Goal: Task Accomplishment & Management: Use online tool/utility

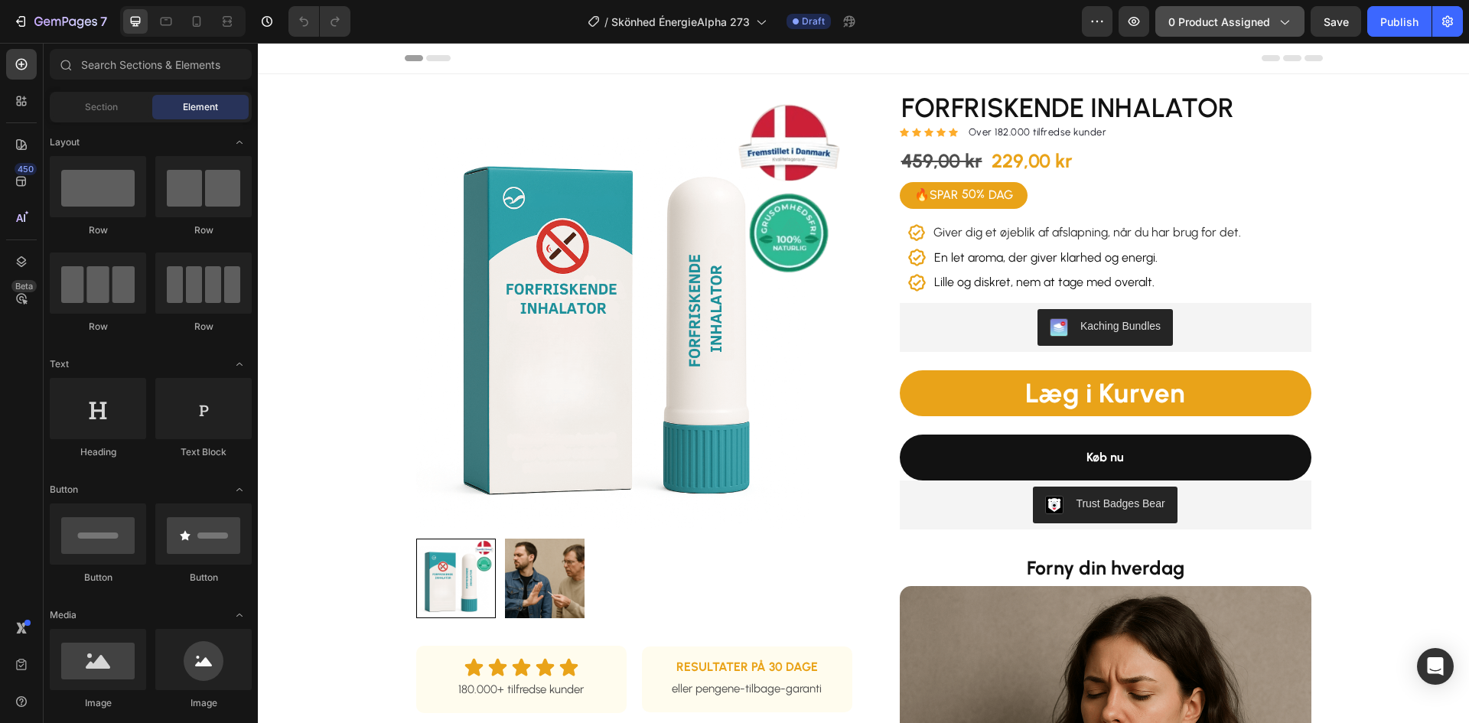
click at [1215, 14] on span "0 product assigned" at bounding box center [1220, 22] width 102 height 16
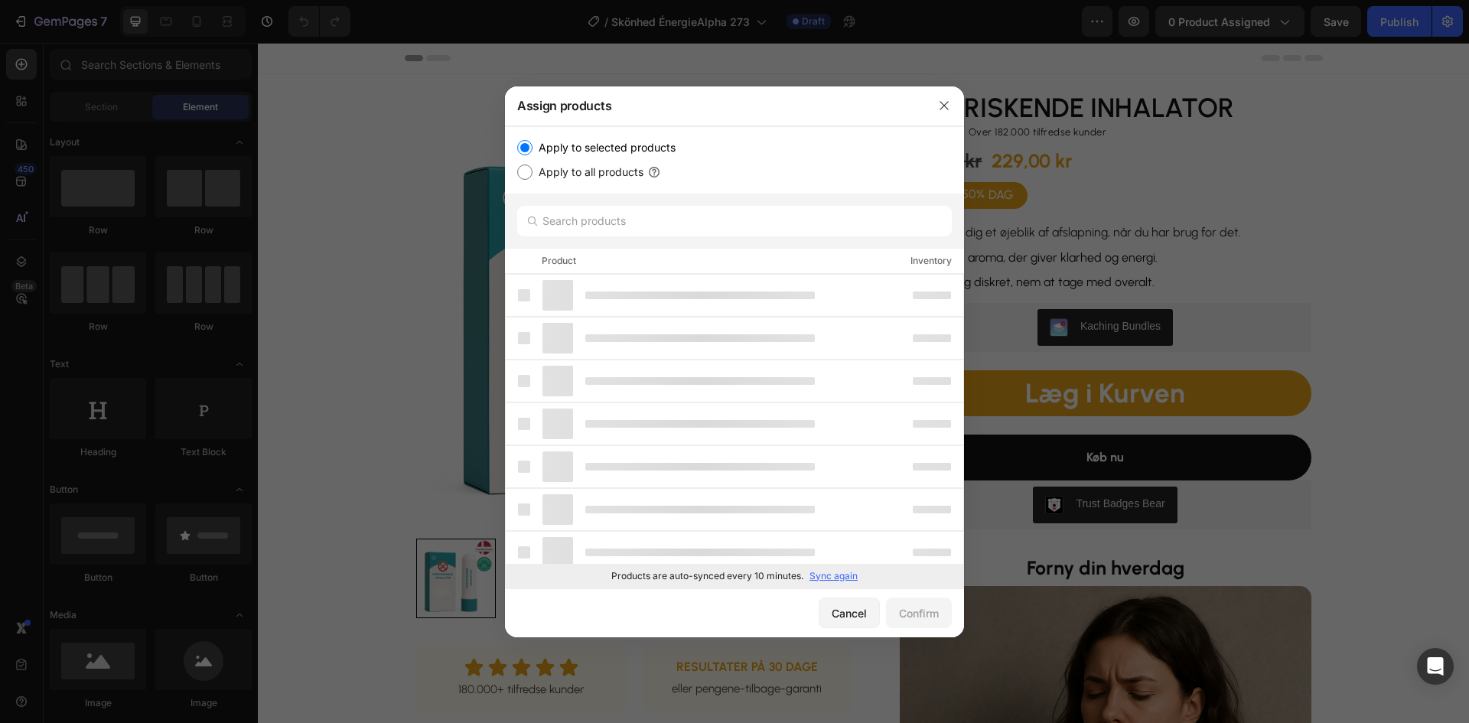
click at [833, 576] on p "Sync again" at bounding box center [834, 576] width 48 height 14
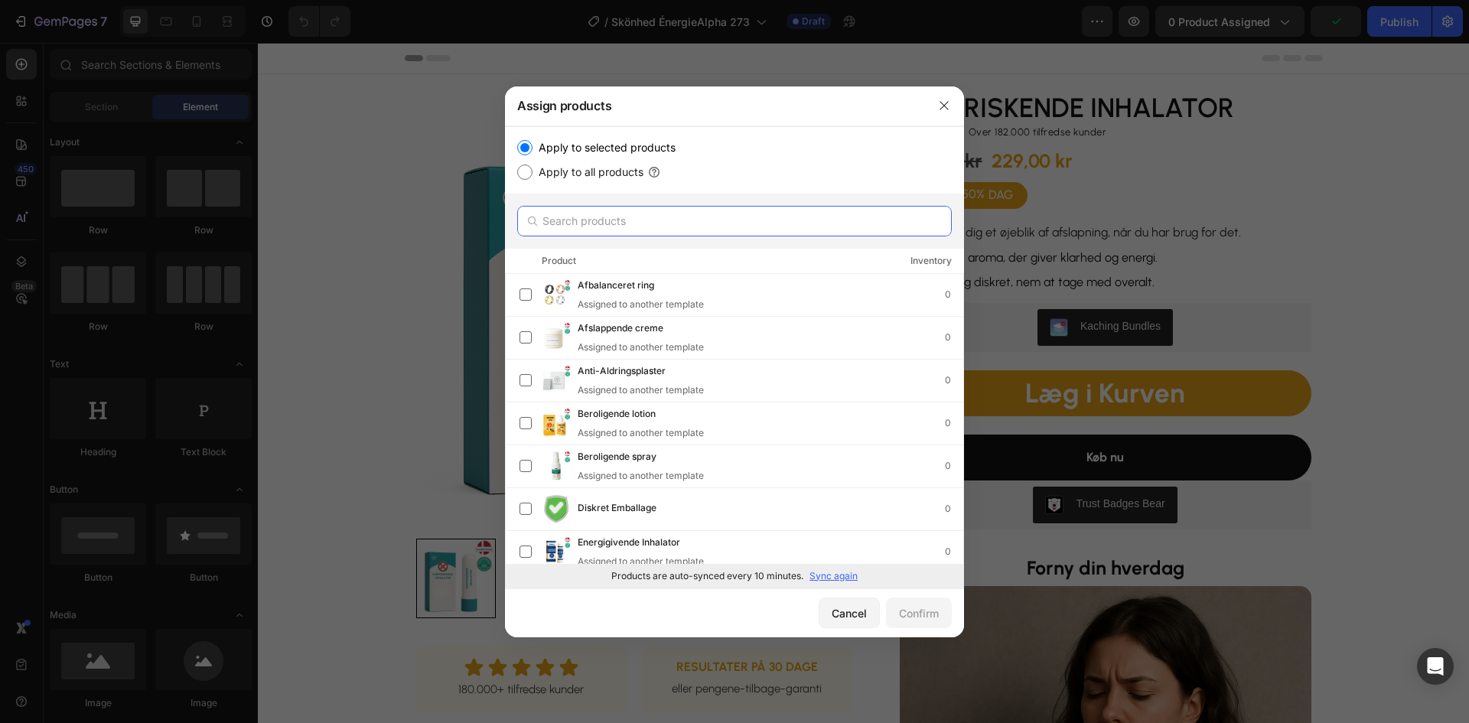
click at [651, 219] on input "text" at bounding box center [734, 221] width 435 height 31
paste input "Energigivende spray"
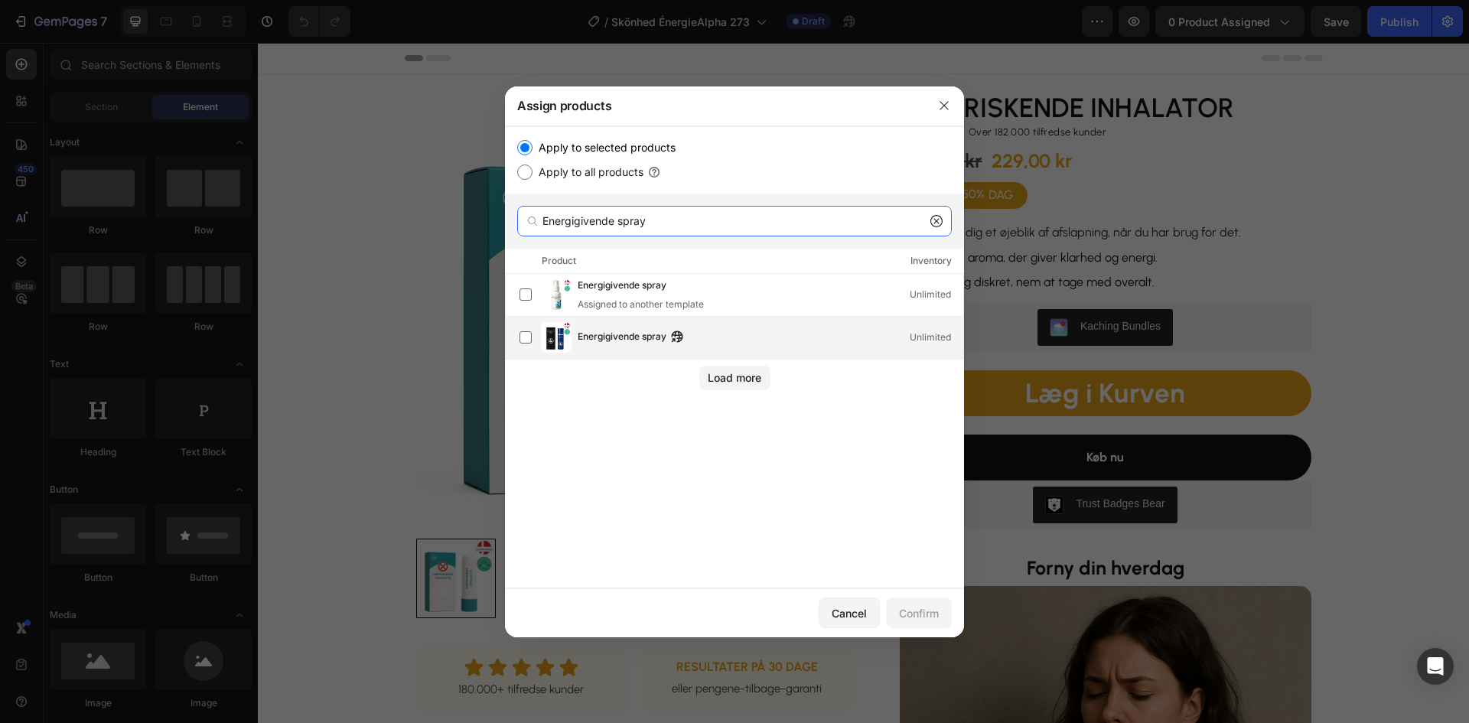
type input "Energigivende spray"
click at [605, 337] on span "Energigivende spray" at bounding box center [622, 337] width 89 height 17
click at [919, 621] on button "Confirm" at bounding box center [919, 613] width 66 height 31
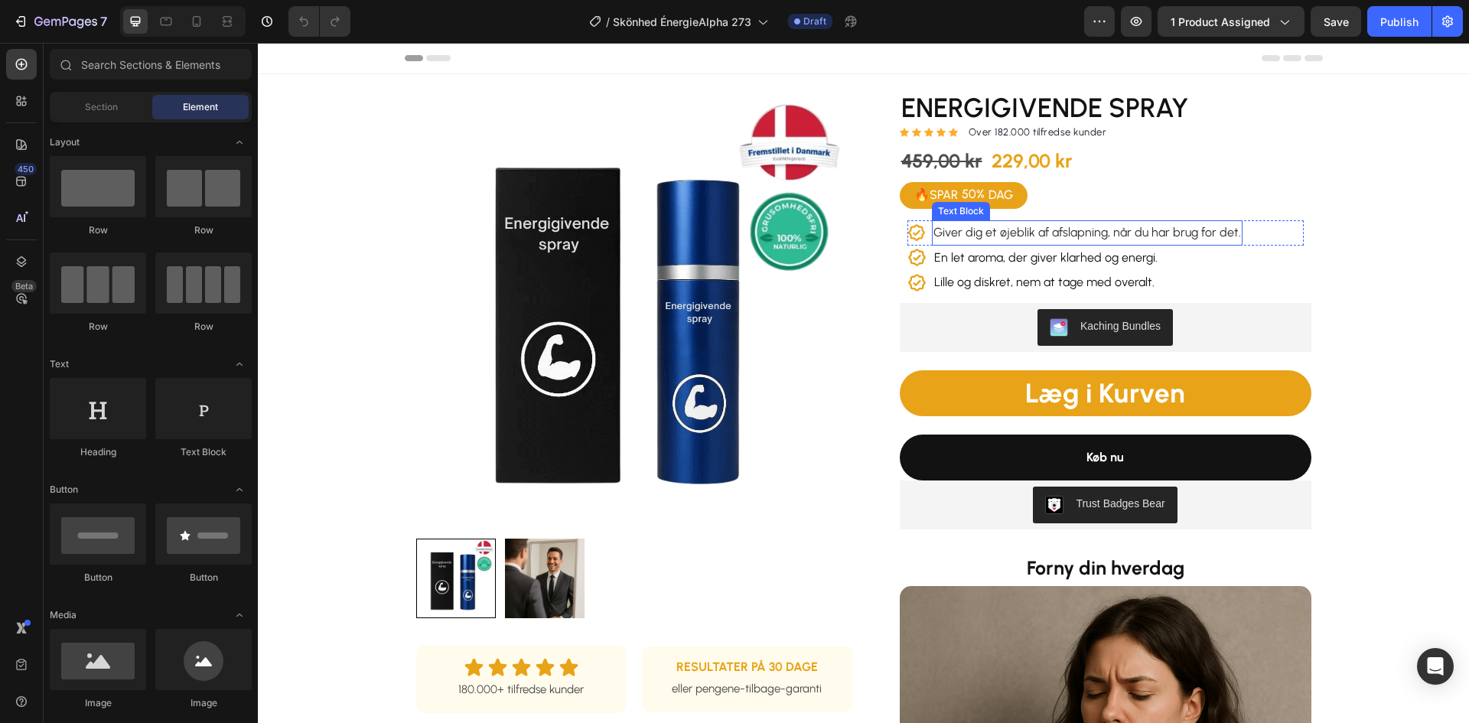
click at [1016, 237] on span "Giver dig et øjeblik af afslapning, når du har brug for det." at bounding box center [1088, 232] width 308 height 15
click at [1017, 236] on span "Giver dig et øjeblik af afslapning, når du har brug for det." at bounding box center [1088, 232] width 308 height 15
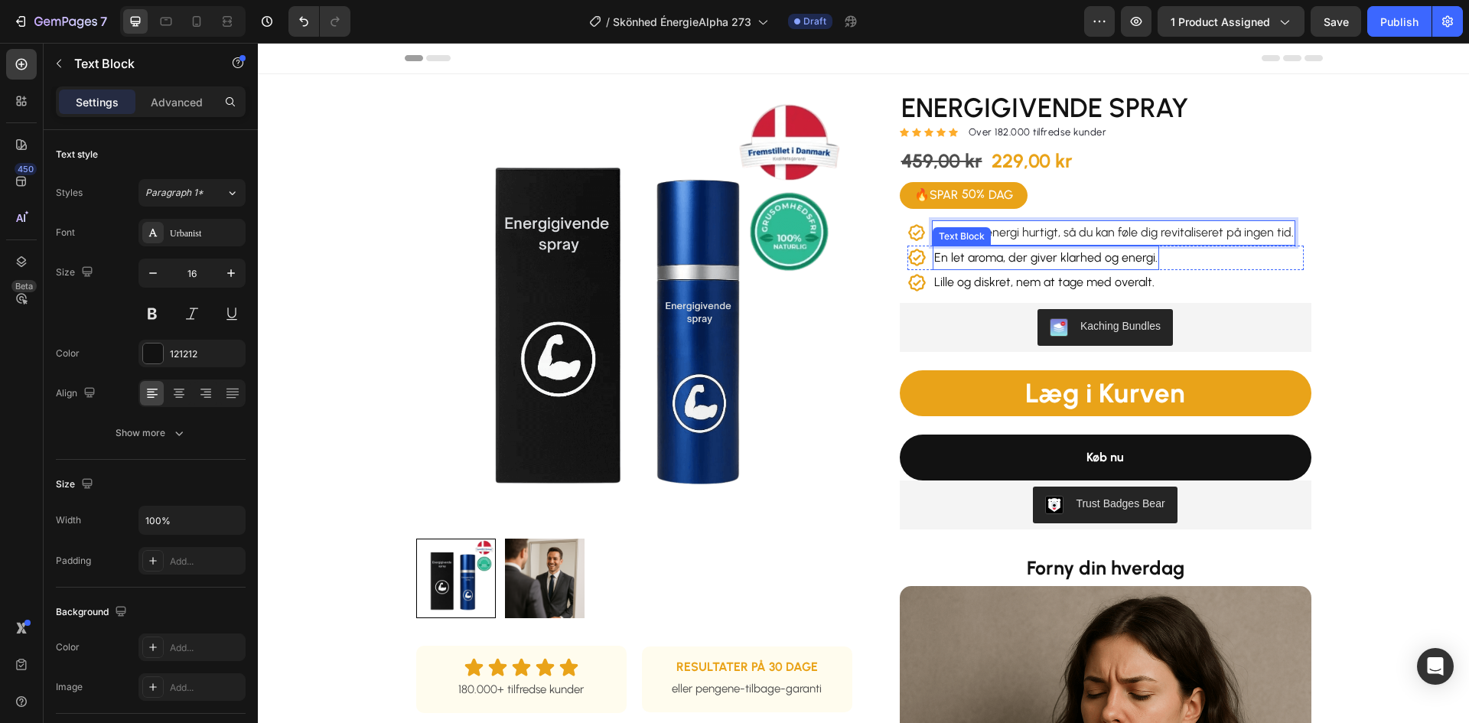
click at [1021, 257] on p "En let aroma, der giver klarhed og energi." at bounding box center [1045, 258] width 223 height 22
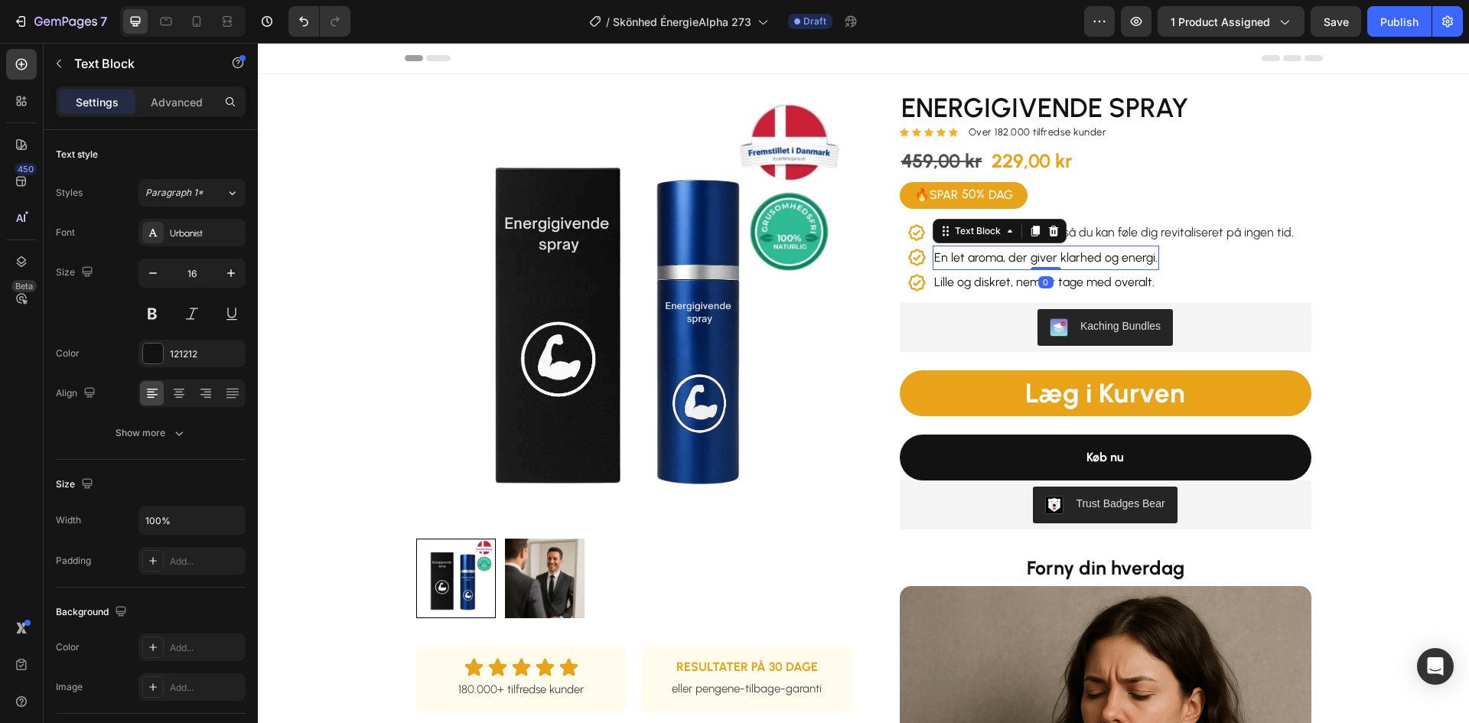
click at [1020, 258] on p "En let aroma, der giver klarhed og energi." at bounding box center [1045, 258] width 223 height 22
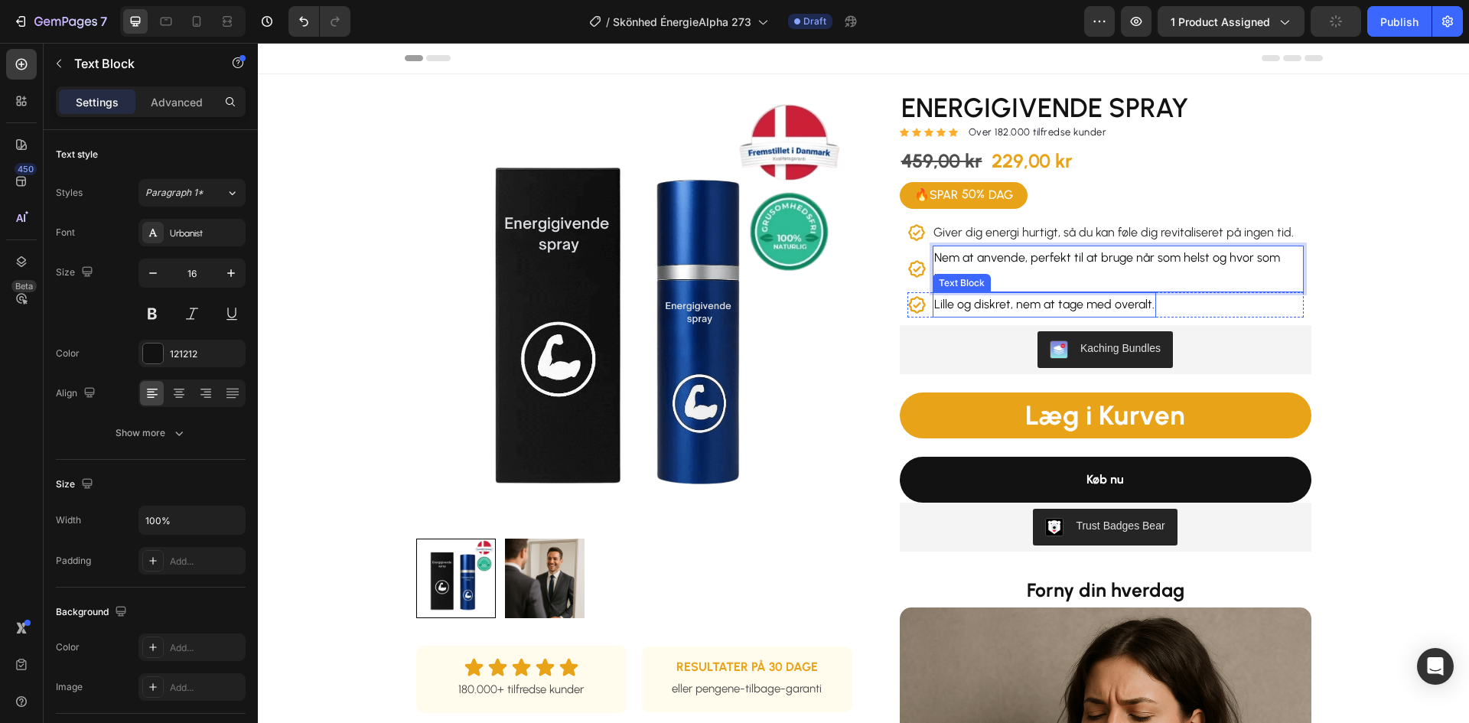
click at [1071, 305] on p "Lille og diskret, nem at tage med overalt." at bounding box center [1044, 305] width 220 height 22
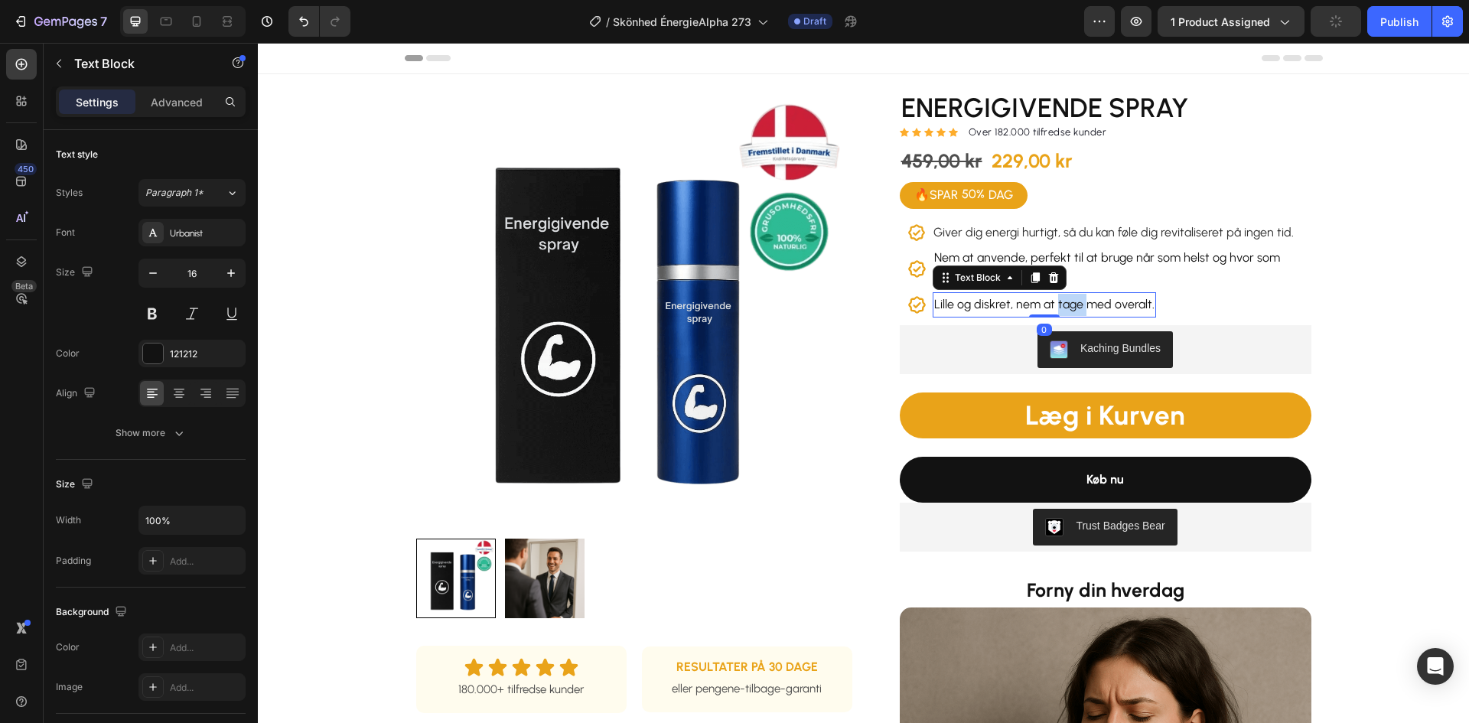
click at [1071, 305] on p "Lille og diskret, nem at tage med overalt." at bounding box center [1044, 305] width 220 height 22
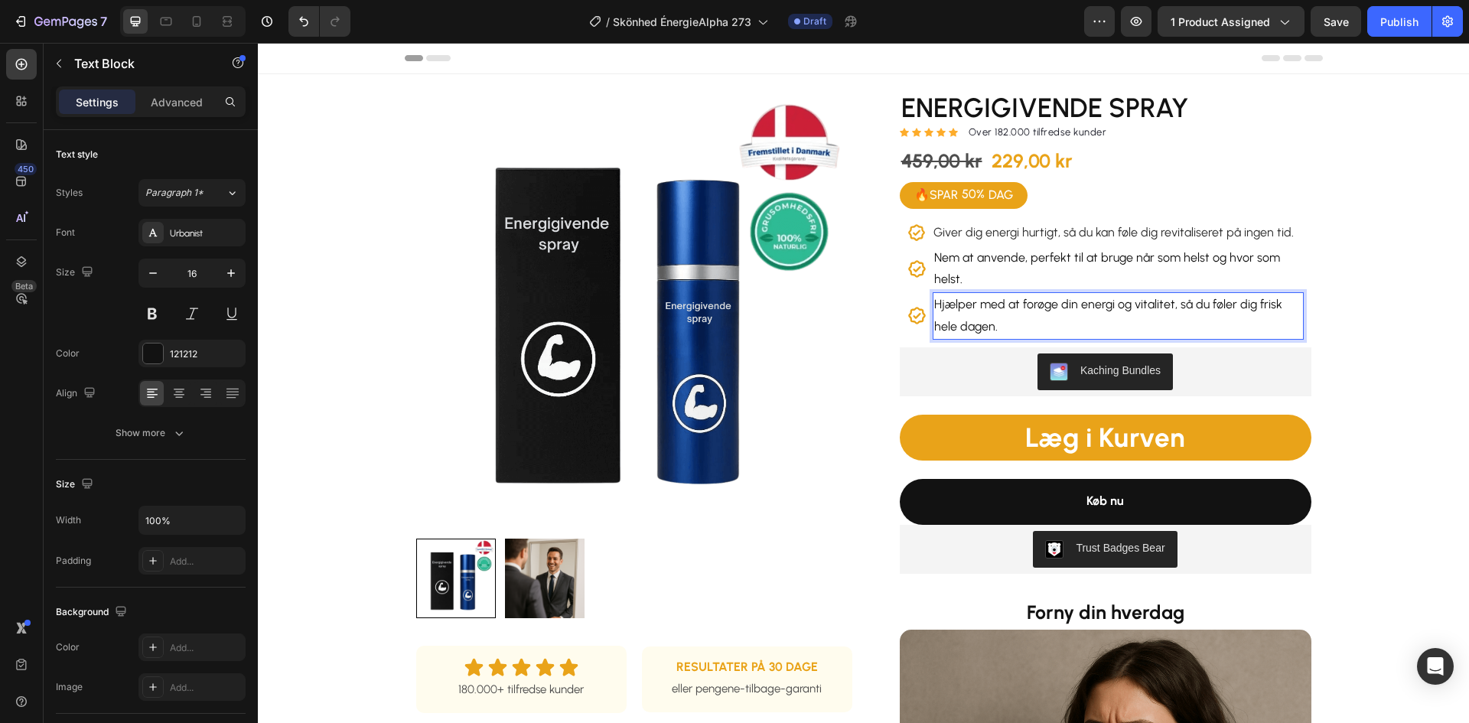
scroll to position [306, 0]
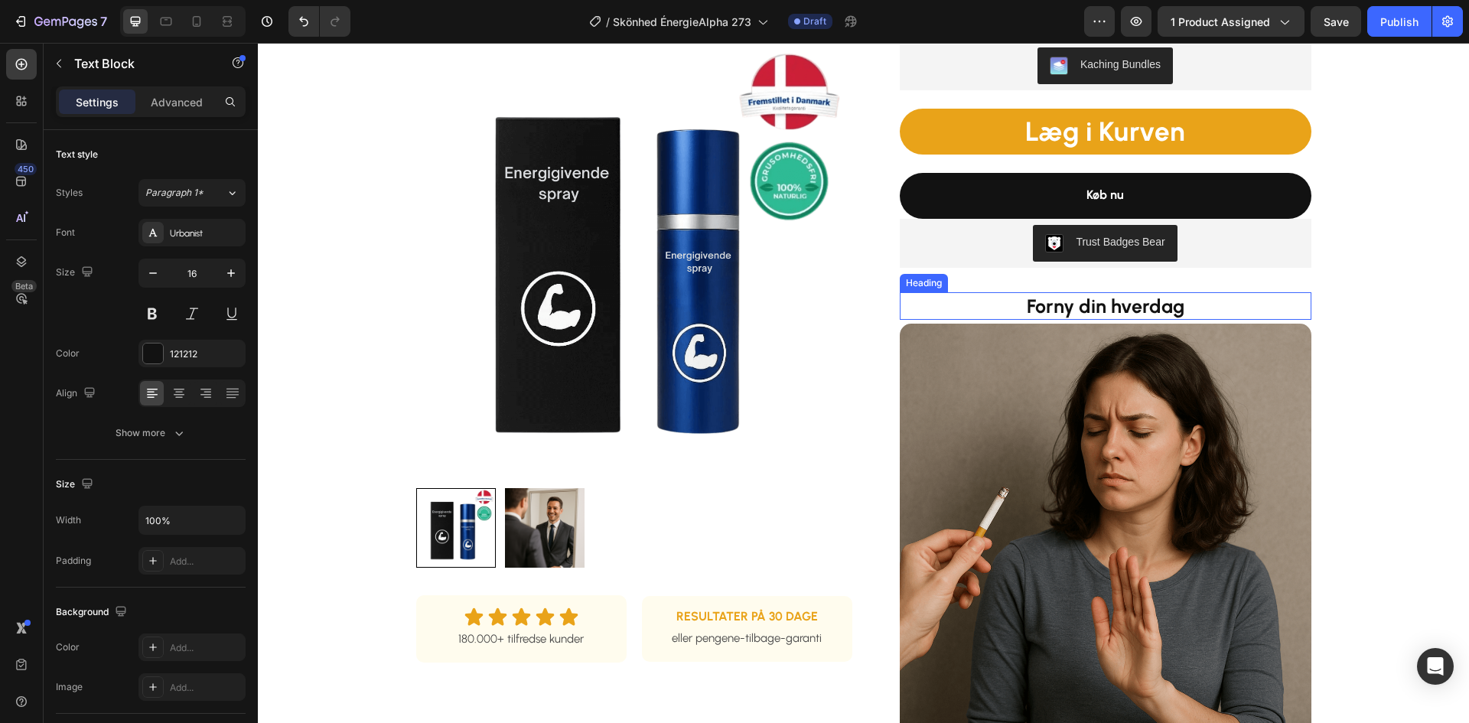
click at [1078, 306] on strong "Forny din hverdag" at bounding box center [1106, 306] width 158 height 23
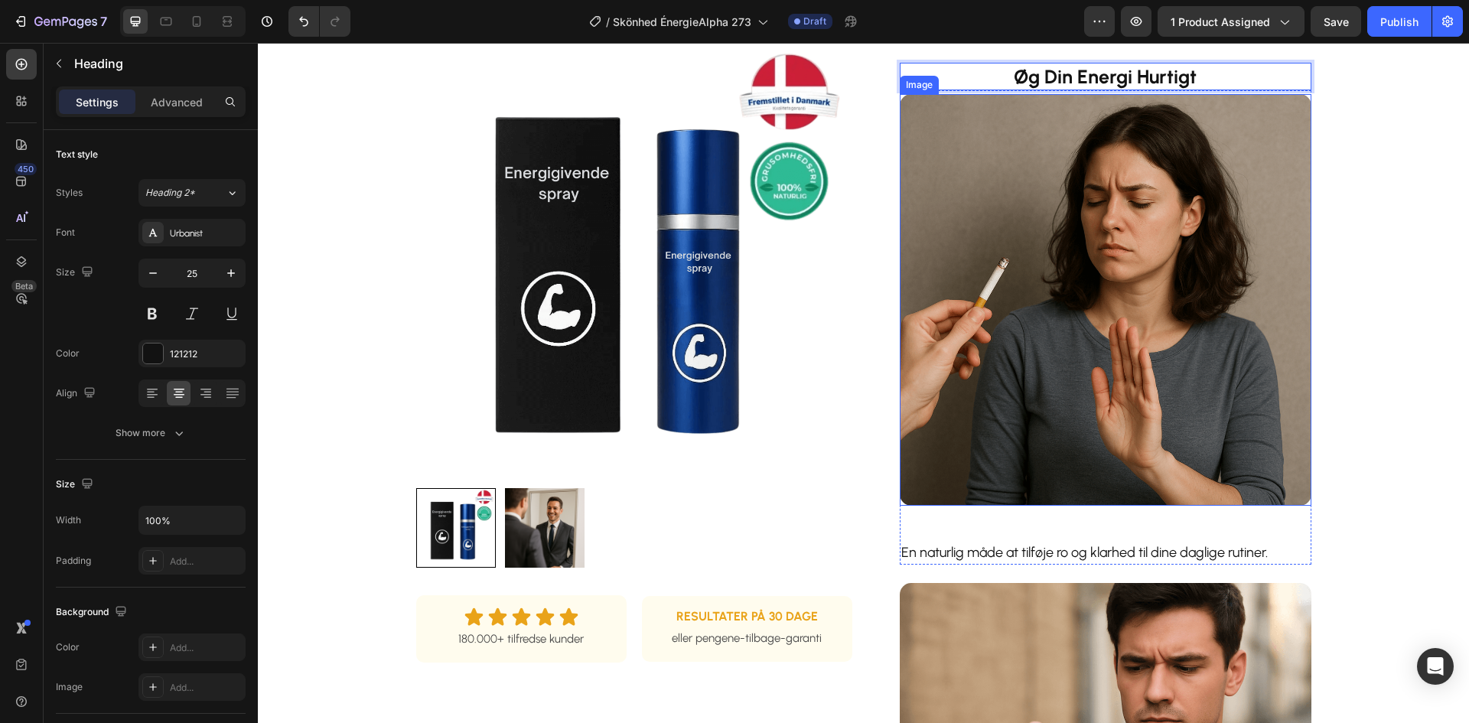
scroll to position [689, 0]
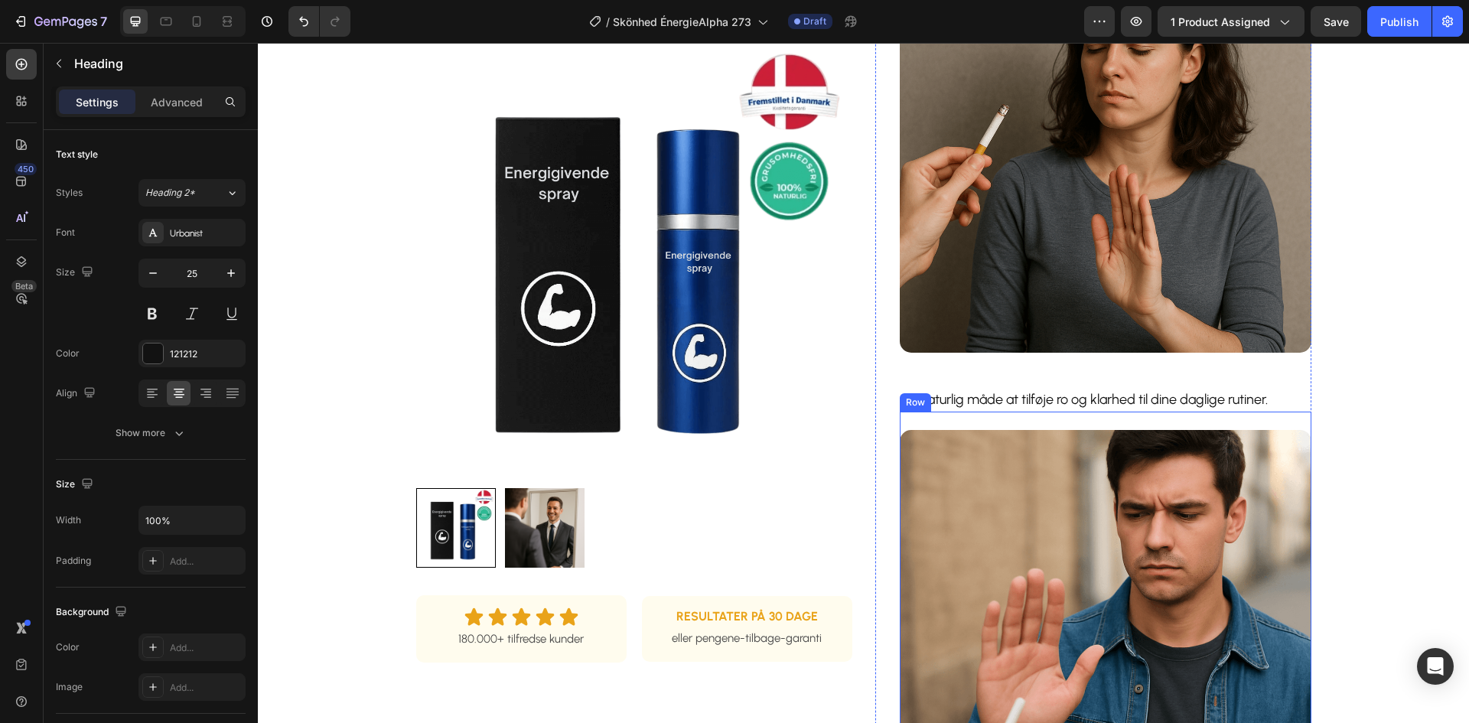
click at [1067, 407] on p "En naturlig måde at tilføje ro og klarhed til dine daglige rutiner." at bounding box center [1106, 400] width 409 height 21
click at [1067, 402] on p "En naturlig måde at tilføje ro og klarhed til dine daglige rutiner." at bounding box center [1106, 400] width 409 height 21
click at [1068, 402] on p "En naturlig måde at tilføje ro og klarhed til dine daglige rutiner." at bounding box center [1106, 400] width 409 height 21
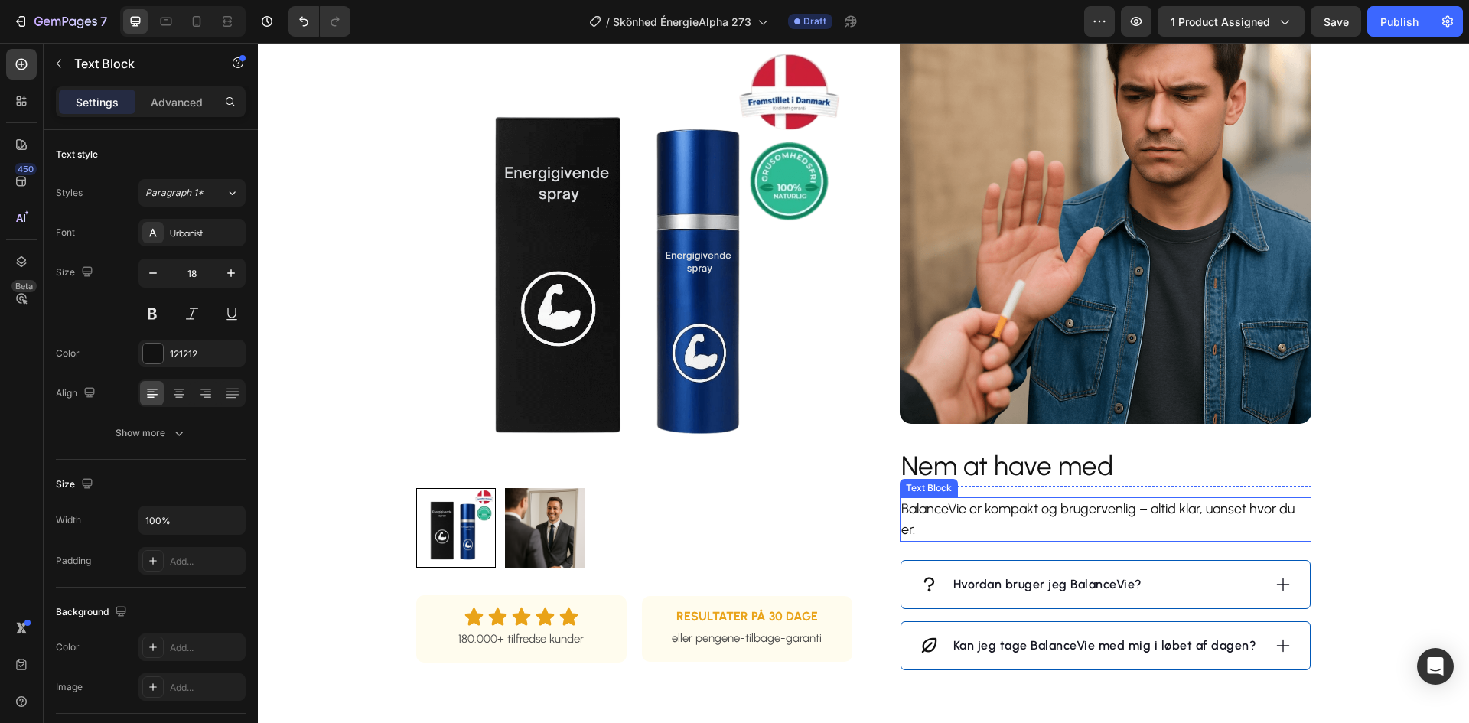
scroll to position [1225, 0]
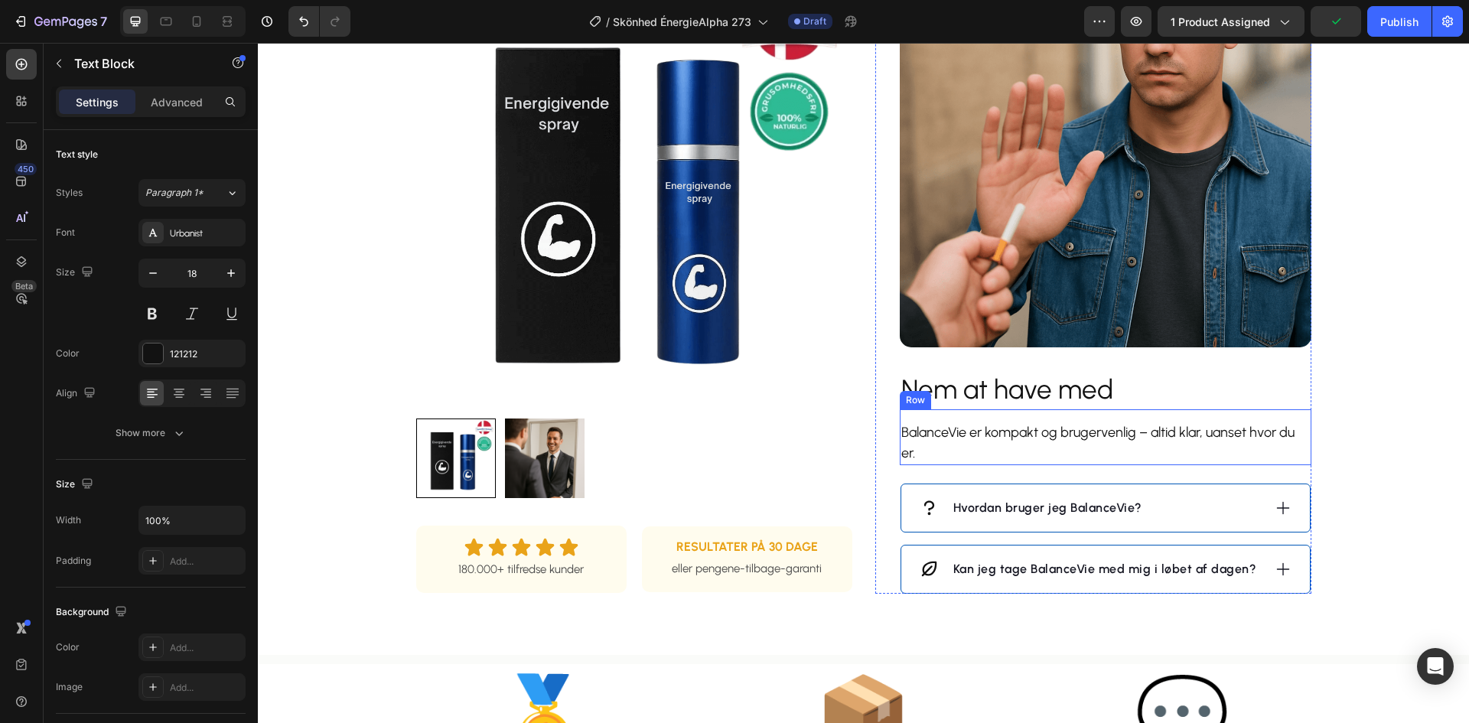
click at [986, 393] on h2 "Nem at have med" at bounding box center [1106, 390] width 412 height 38
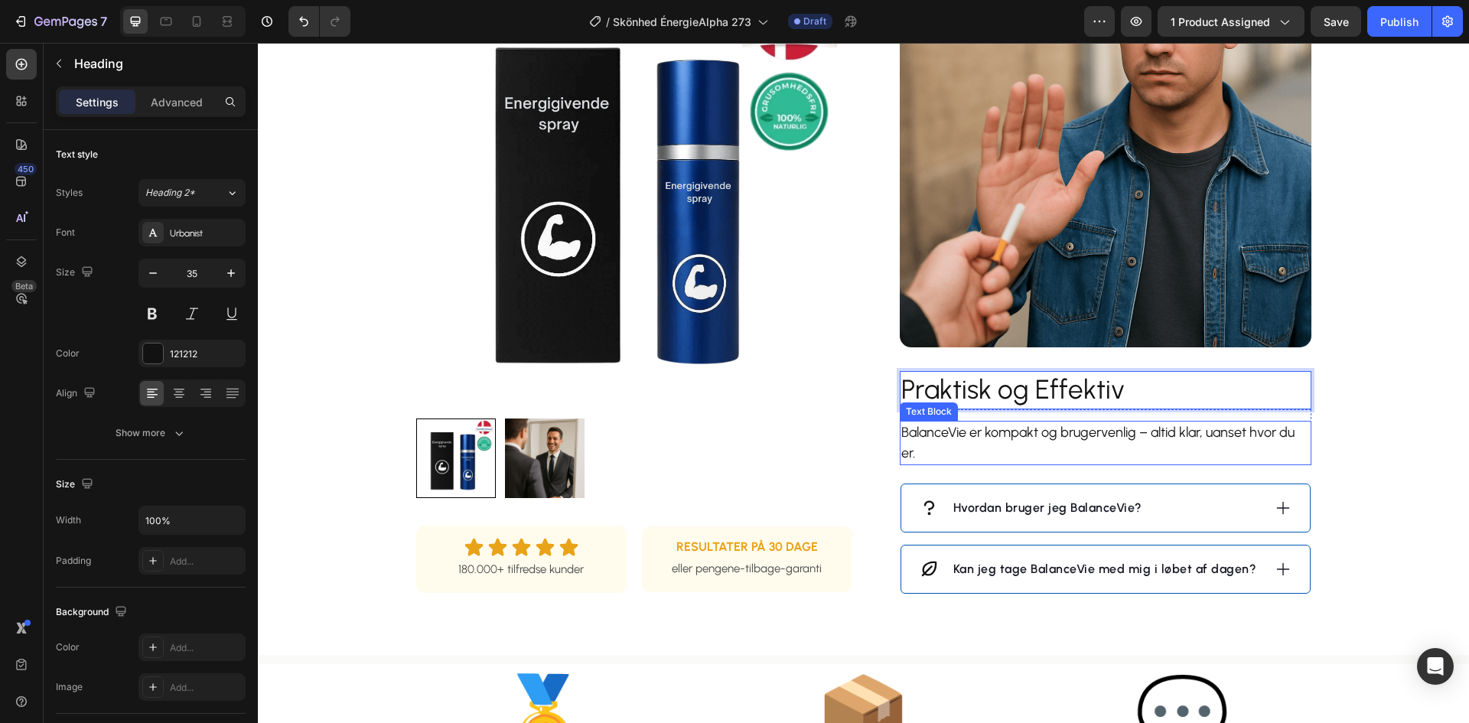
click at [1051, 431] on p "BalanceVie er kompakt og brugervenlig – altid klar, uanset hvor du er." at bounding box center [1106, 442] width 409 height 41
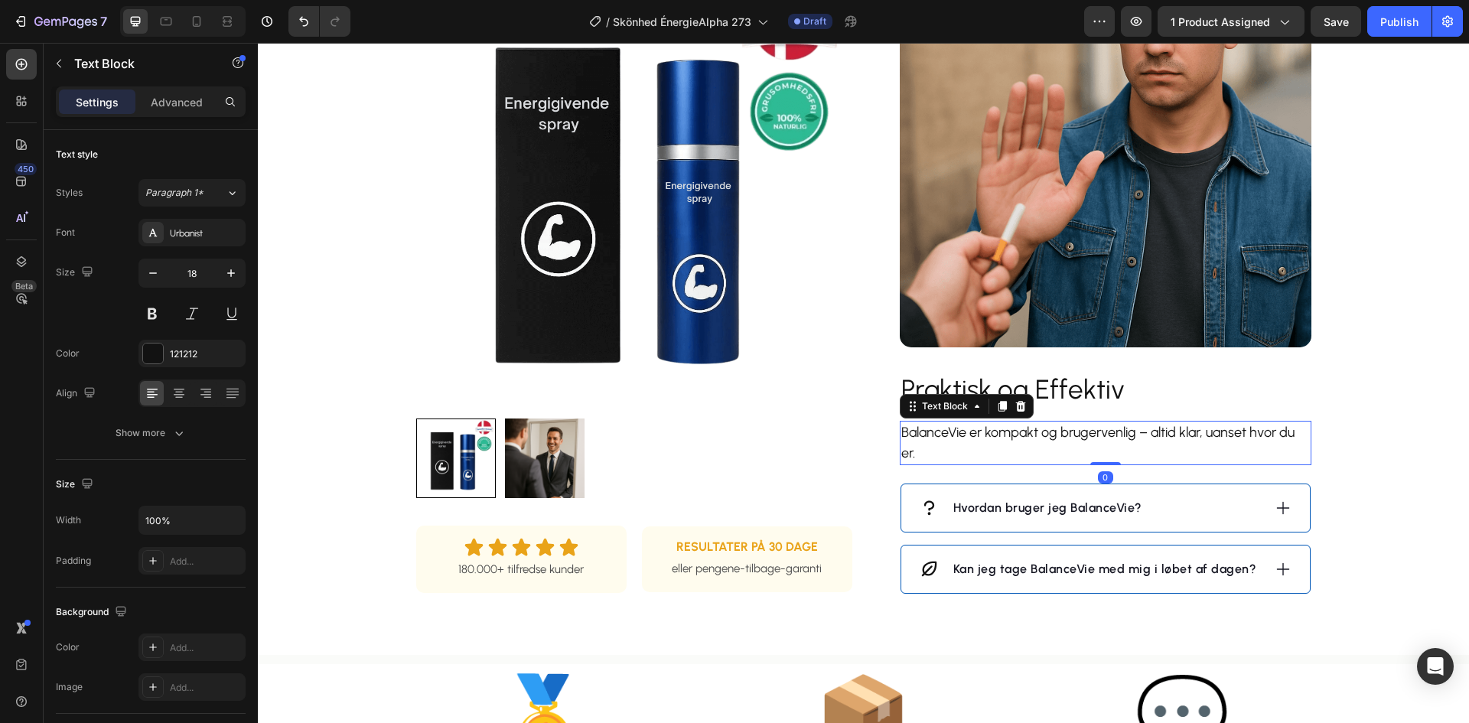
click at [1051, 431] on p "BalanceVie er kompakt og brugervenlig – altid klar, uanset hvor du er." at bounding box center [1106, 442] width 409 height 41
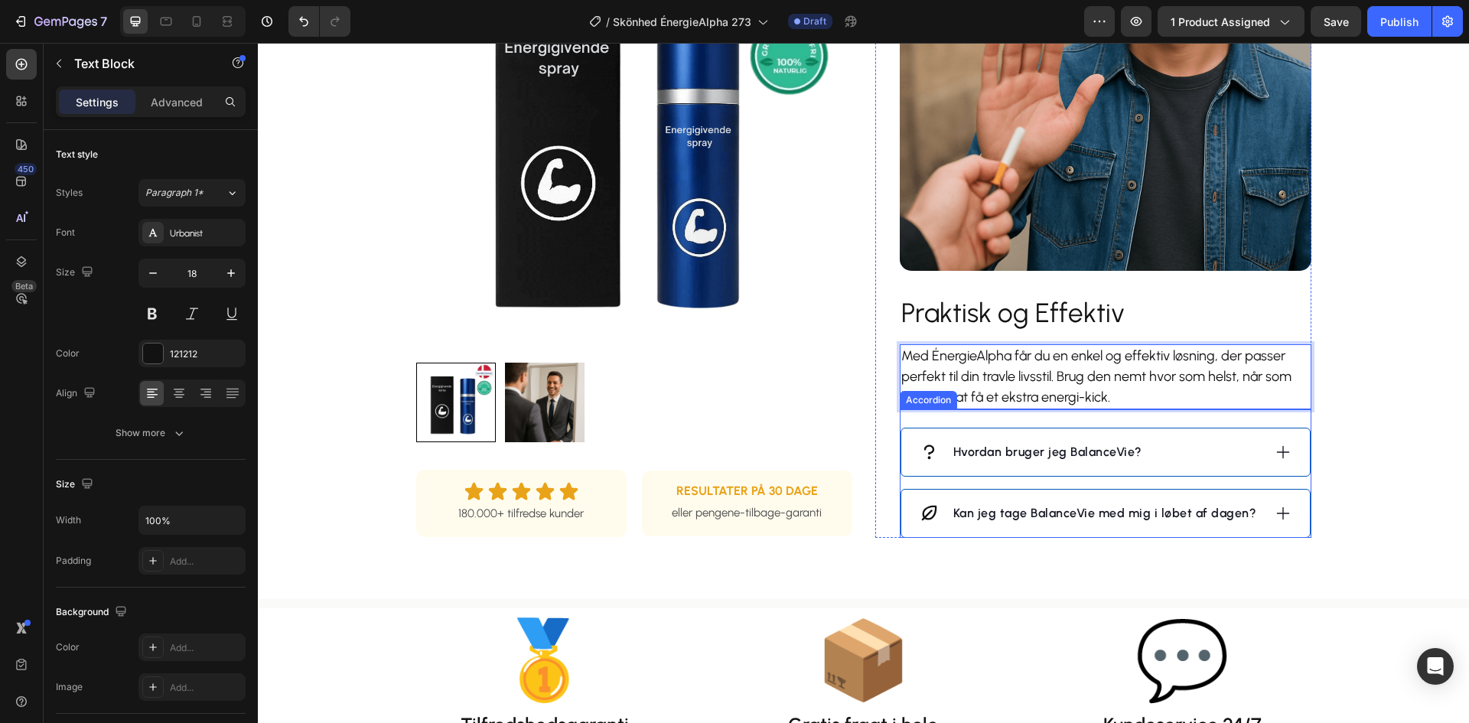
scroll to position [1378, 0]
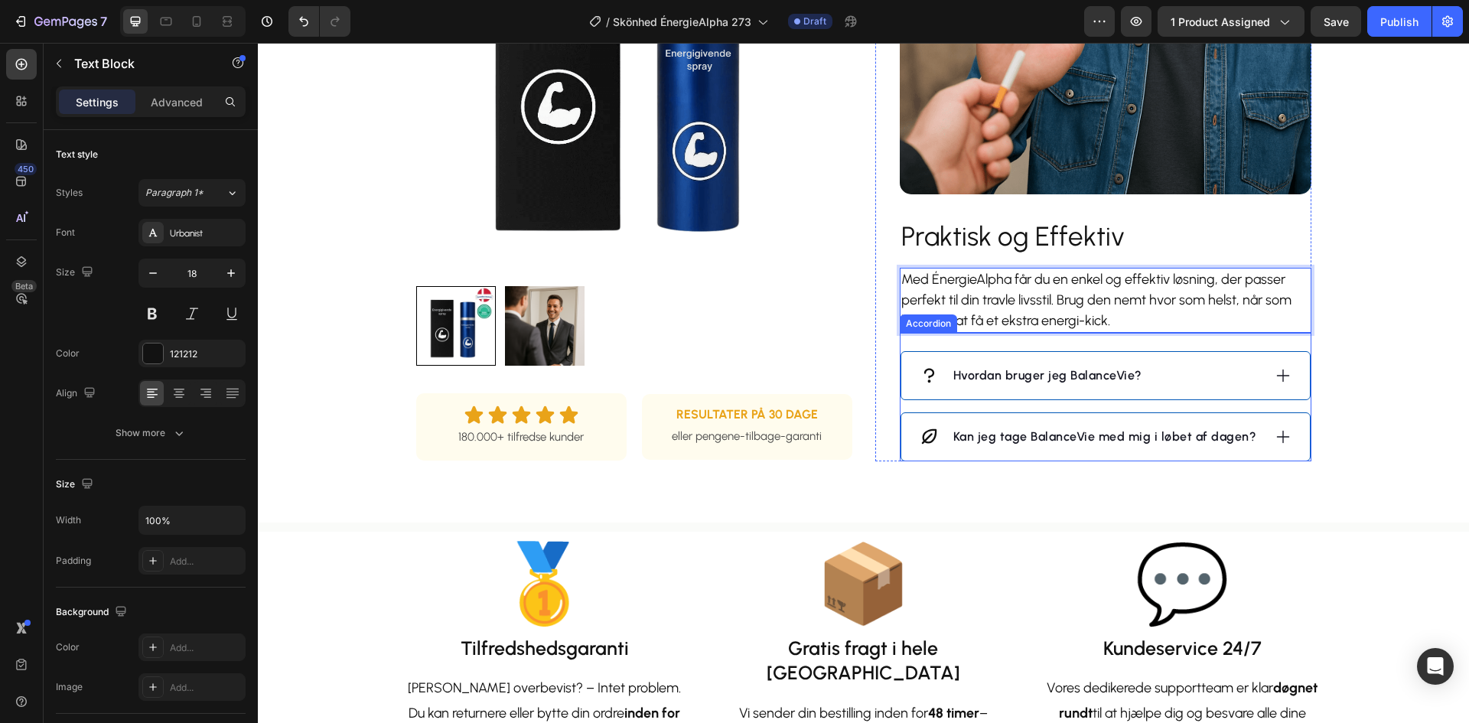
click at [1218, 380] on div "Hvordan bruger jeg BalanceVie?" at bounding box center [1091, 375] width 343 height 23
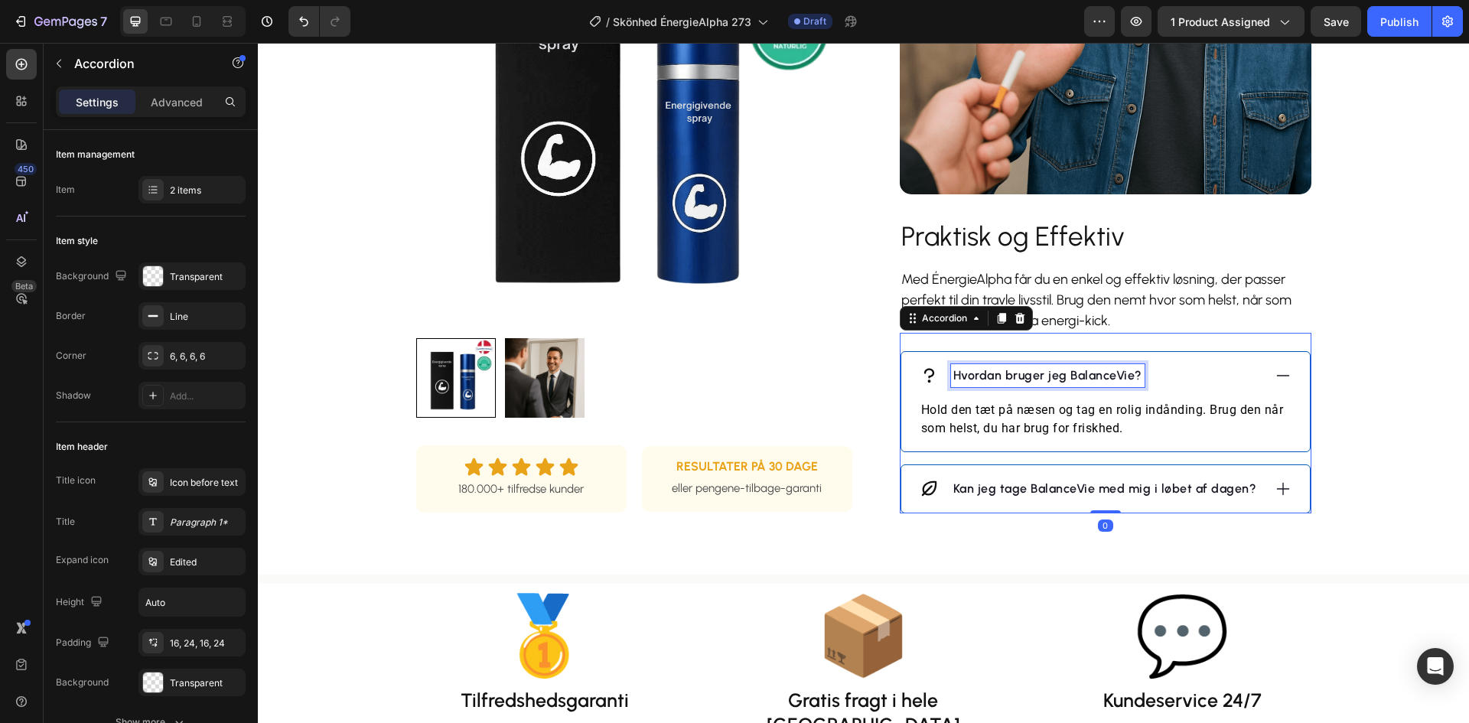
click at [1057, 371] on p "Hvordan bruger jeg BalanceVie?" at bounding box center [1048, 376] width 189 height 18
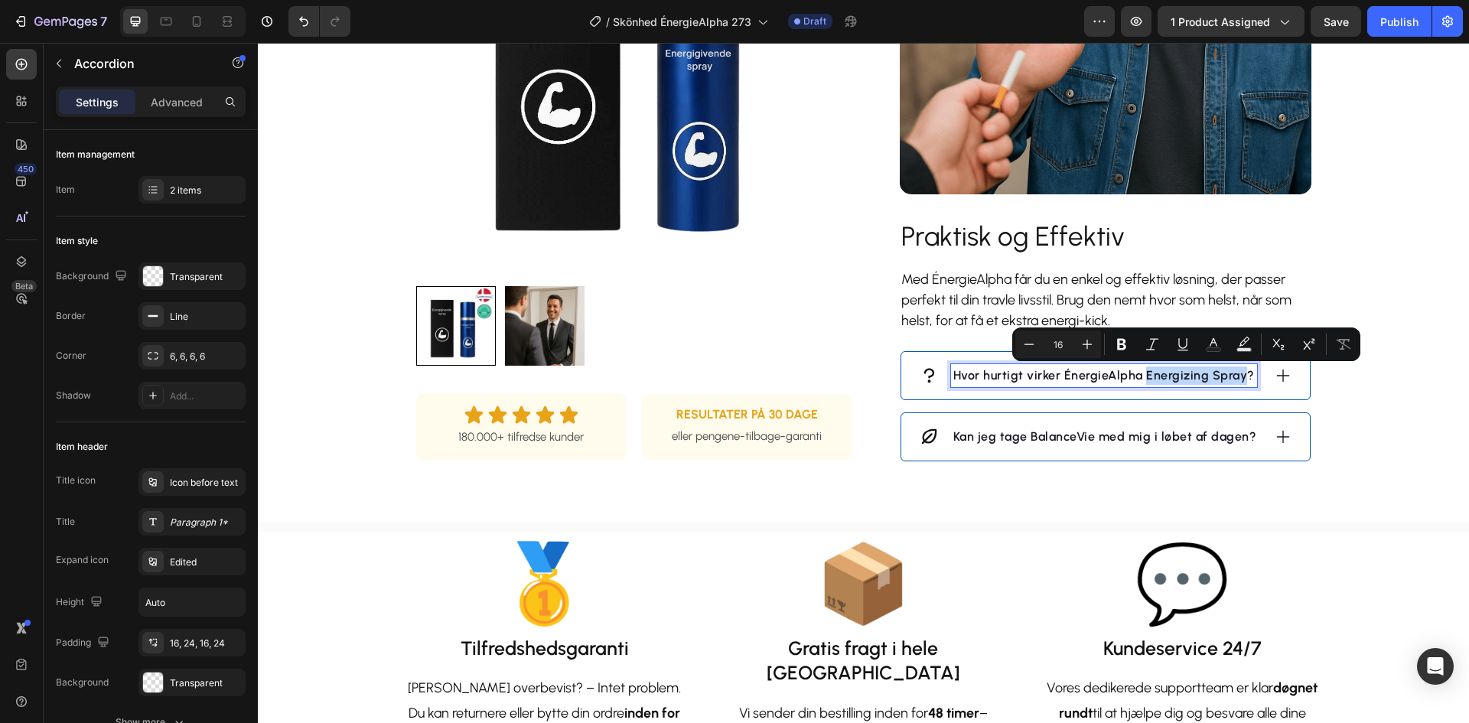
drag, startPoint x: 1237, startPoint y: 377, endPoint x: 1141, endPoint y: 374, distance: 95.7
click at [1141, 374] on p "Hvor hurtigt virker ÉnergieAlpha Energizing Spray?" at bounding box center [1105, 376] width 302 height 18
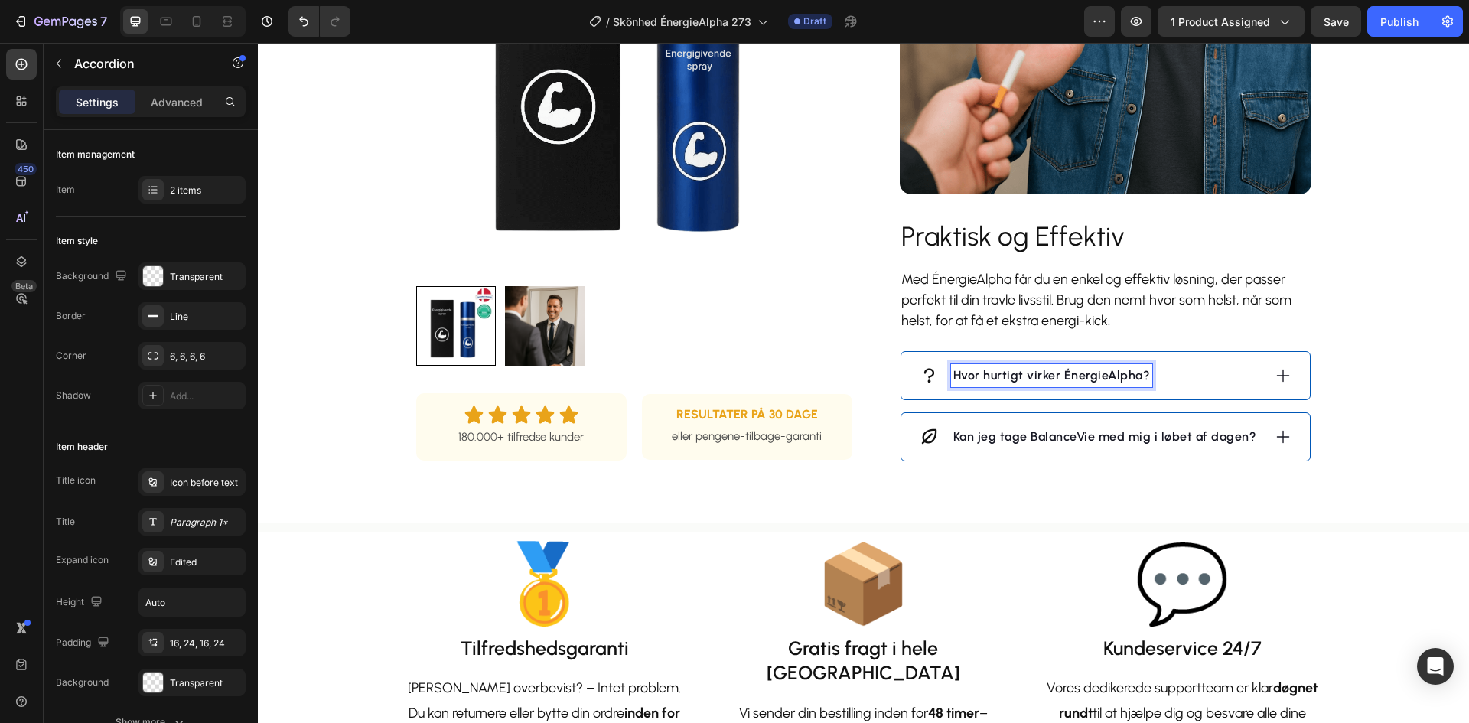
click at [1182, 374] on div "Hvor hurtigt virker ÉnergieAlpha?" at bounding box center [1091, 375] width 343 height 23
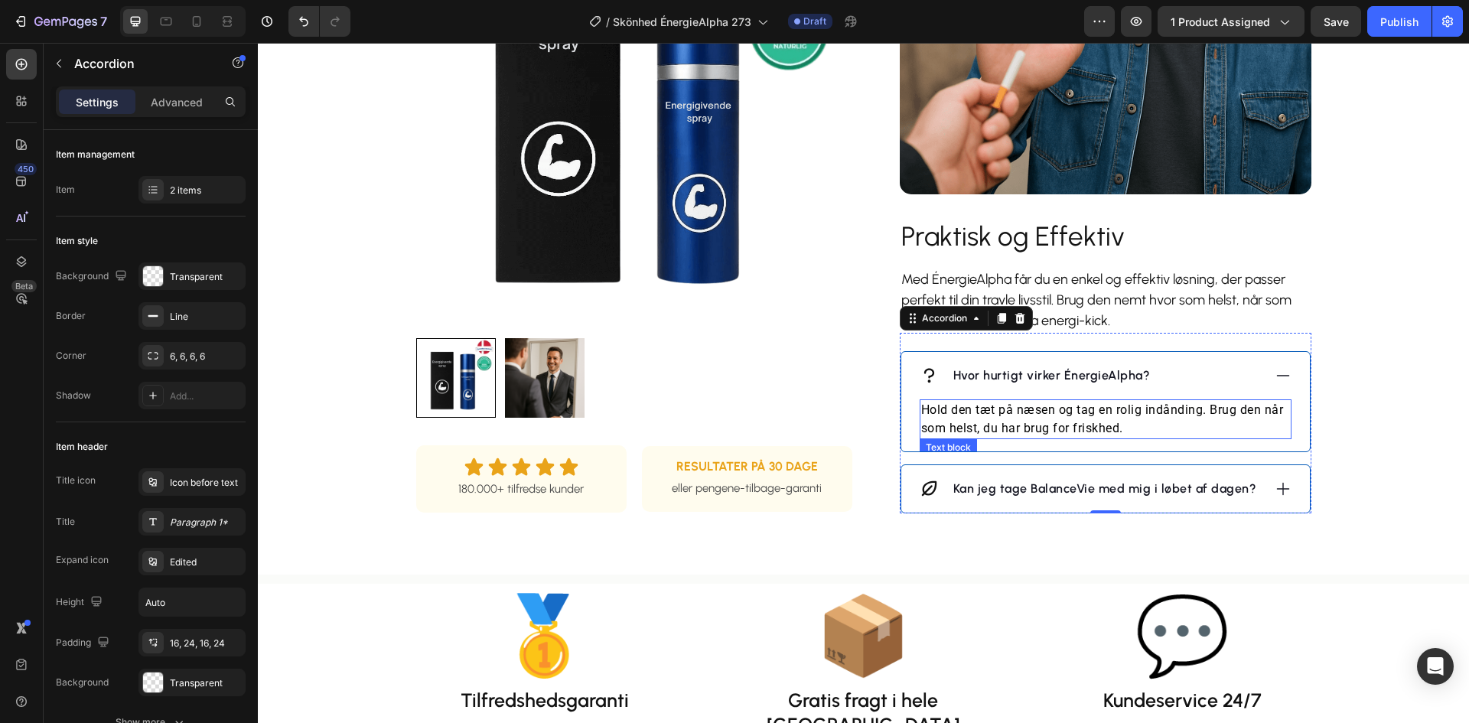
click at [1090, 409] on p "Hold den tæt på næsen og tag en rolig indånding. Brug den når som helst, du har…" at bounding box center [1105, 419] width 369 height 37
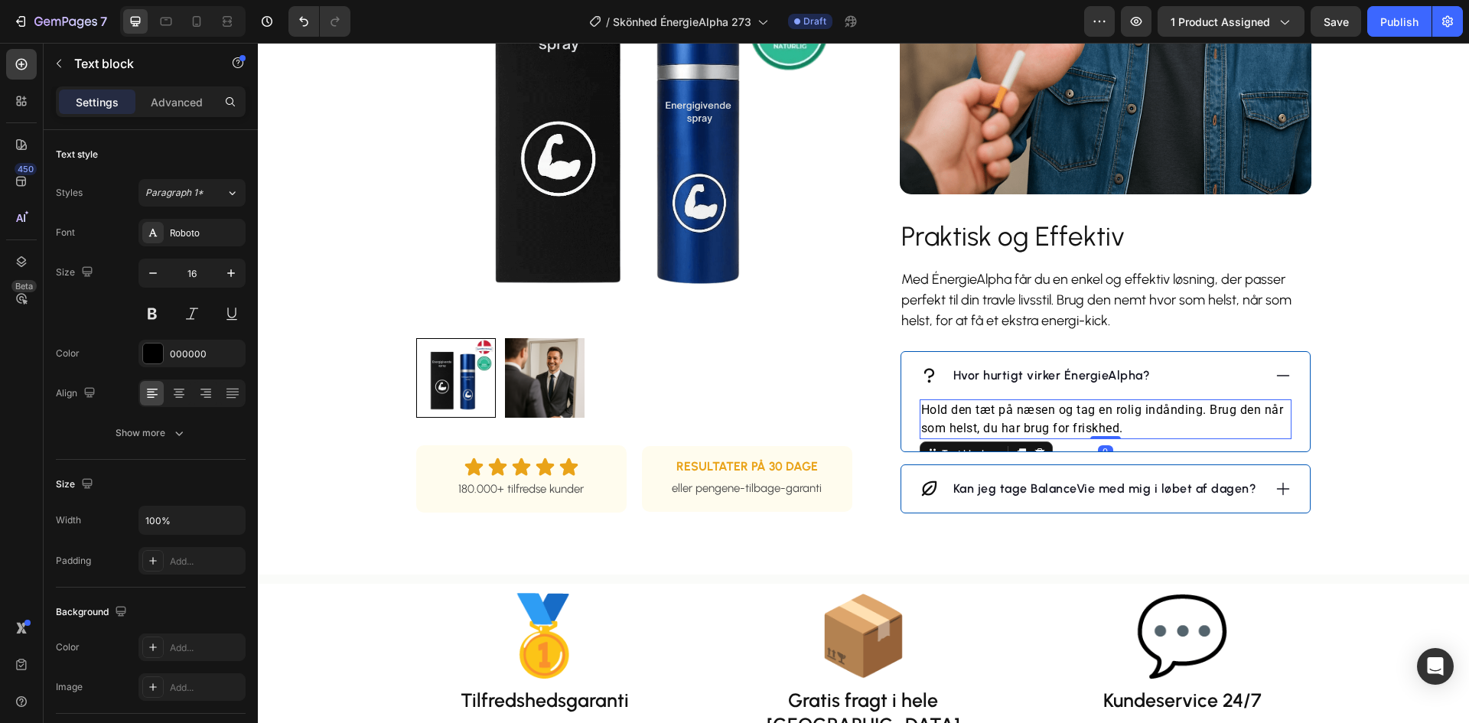
click at [1090, 409] on p "Hold den tæt på næsen og tag en rolig indånding. Brug den når som helst, du har…" at bounding box center [1105, 419] width 369 height 37
drag, startPoint x: 1278, startPoint y: 487, endPoint x: 1244, endPoint y: 488, distance: 33.7
click at [1279, 487] on icon at bounding box center [1283, 489] width 17 height 17
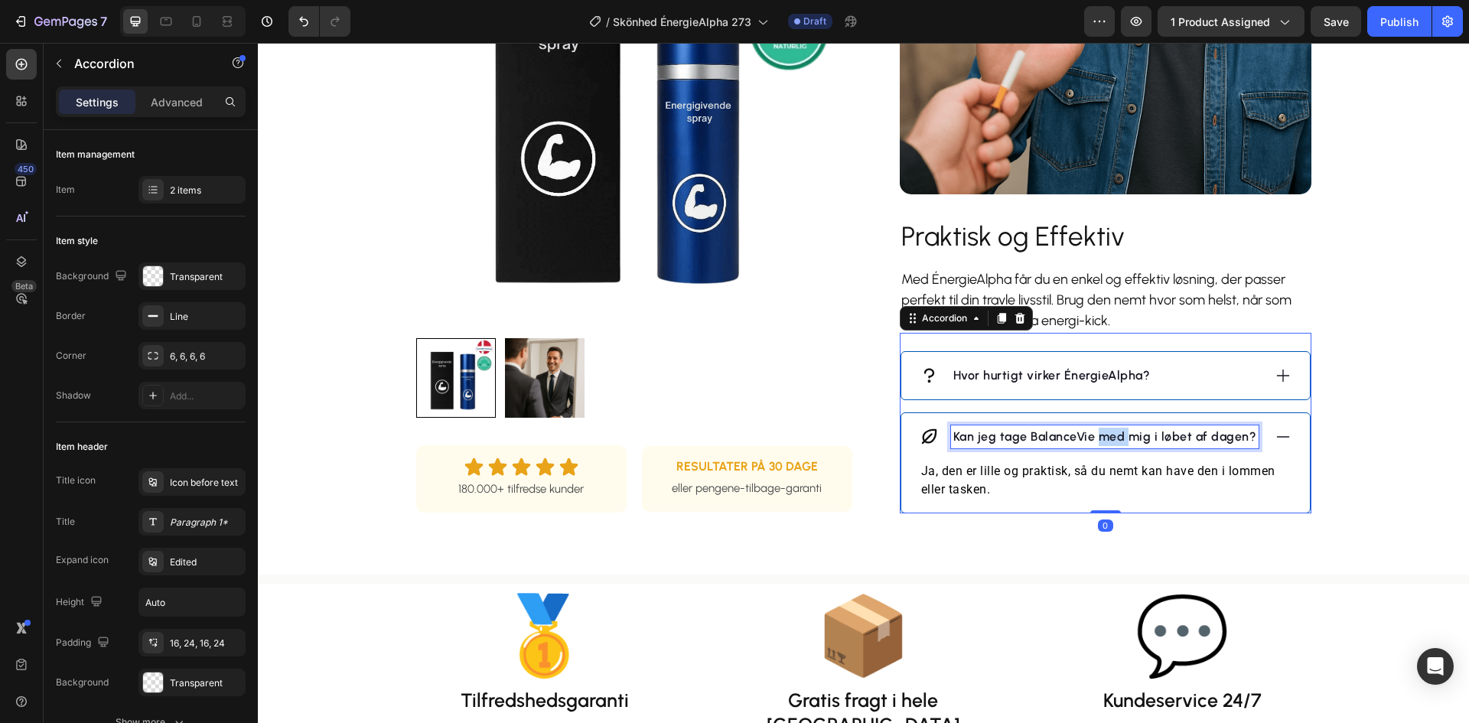
click at [1099, 439] on p "Kan jeg tage BalanceVie med mig i løbet af dagen?" at bounding box center [1106, 437] width 304 height 18
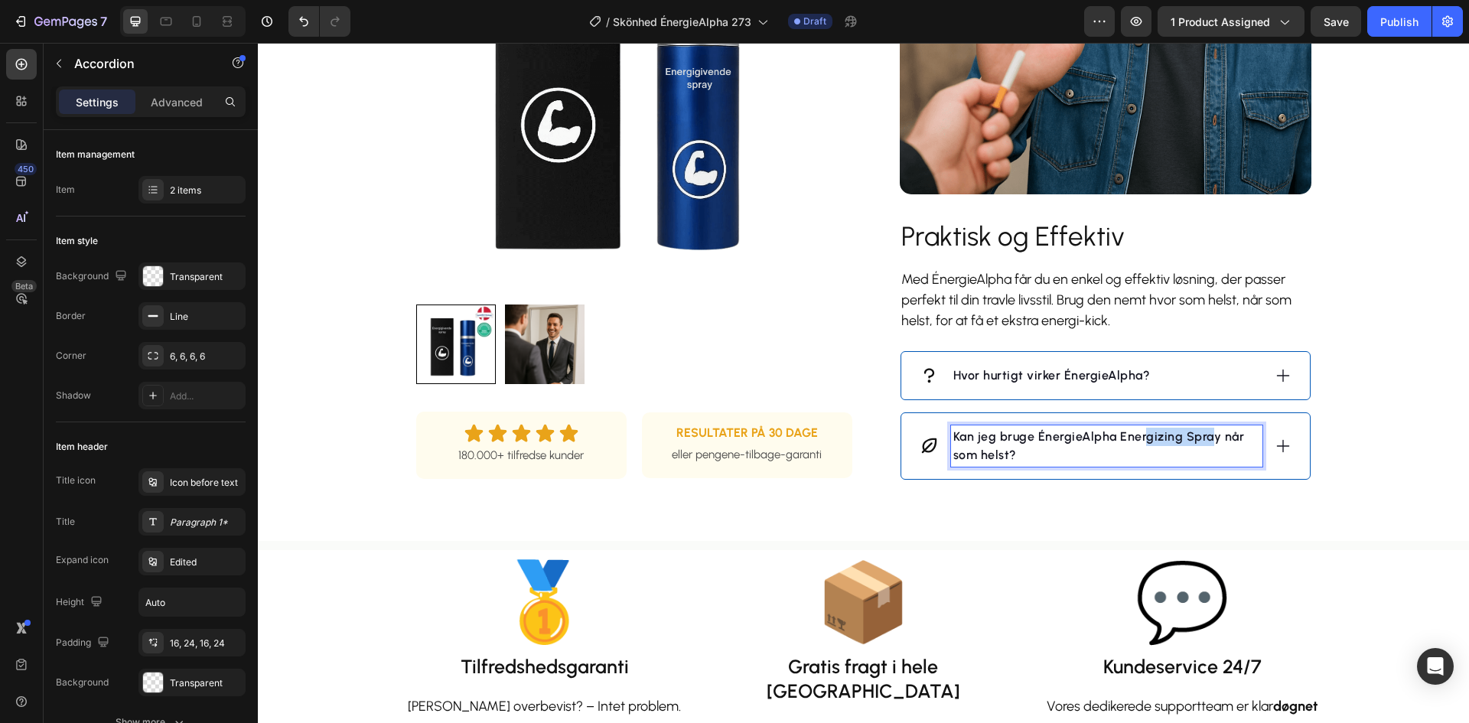
drag, startPoint x: 1206, startPoint y: 438, endPoint x: 1140, endPoint y: 439, distance: 66.6
click at [1140, 439] on p "Kan jeg bruge ÉnergieAlpha Energizing Spray når som helst?" at bounding box center [1107, 446] width 307 height 37
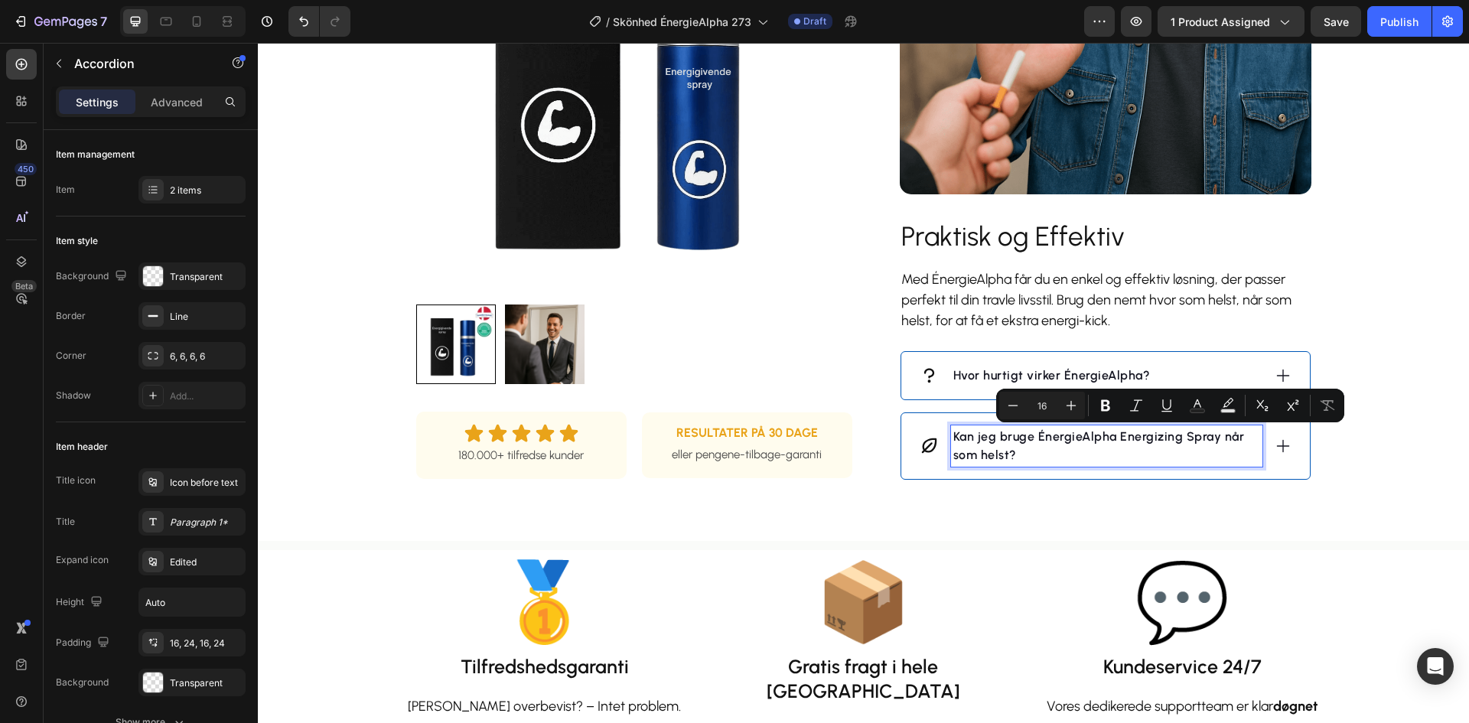
click at [1217, 436] on p "Kan jeg bruge ÉnergieAlpha Energizing Spray når som helst?" at bounding box center [1107, 446] width 307 height 37
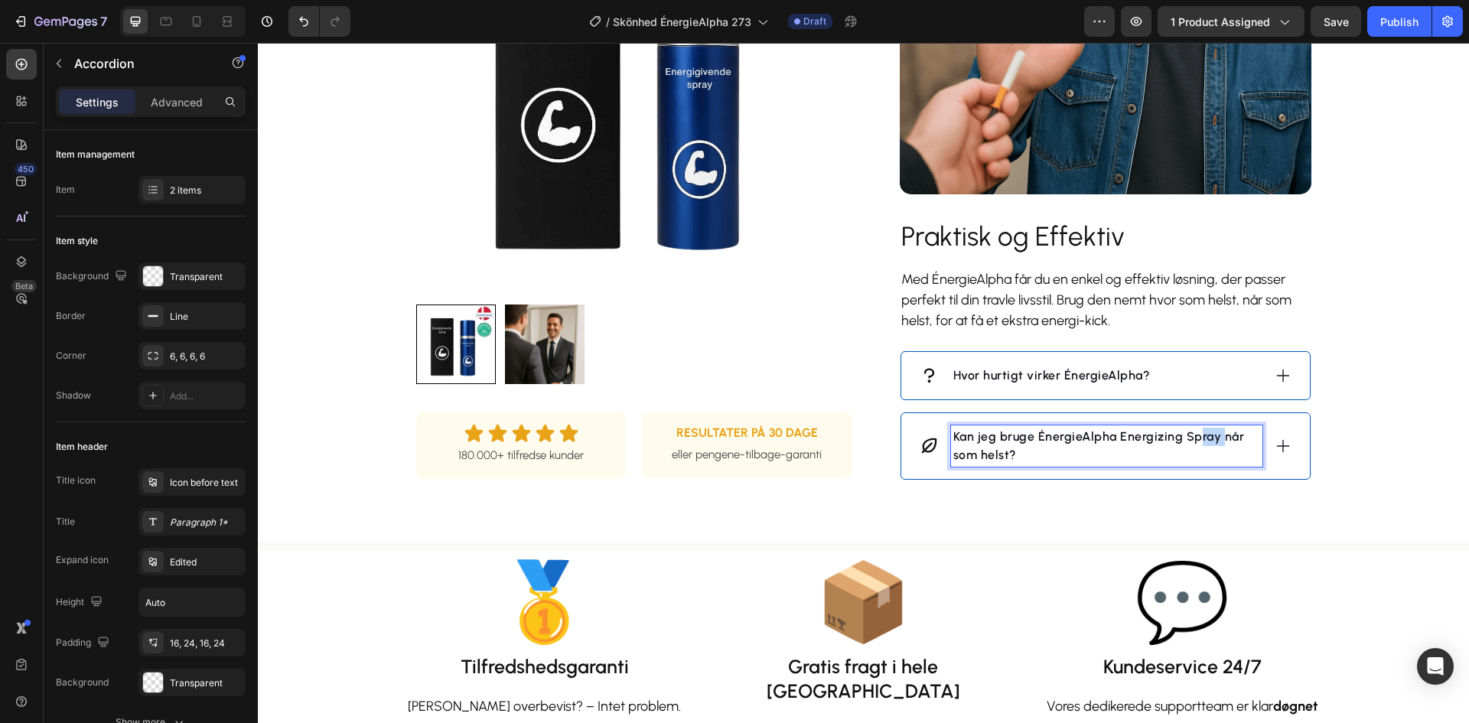
drag, startPoint x: 1214, startPoint y: 435, endPoint x: 1194, endPoint y: 435, distance: 19.9
click at [1194, 435] on p "Kan jeg bruge ÉnergieAlpha Energizing Spray når som helst?" at bounding box center [1107, 446] width 307 height 37
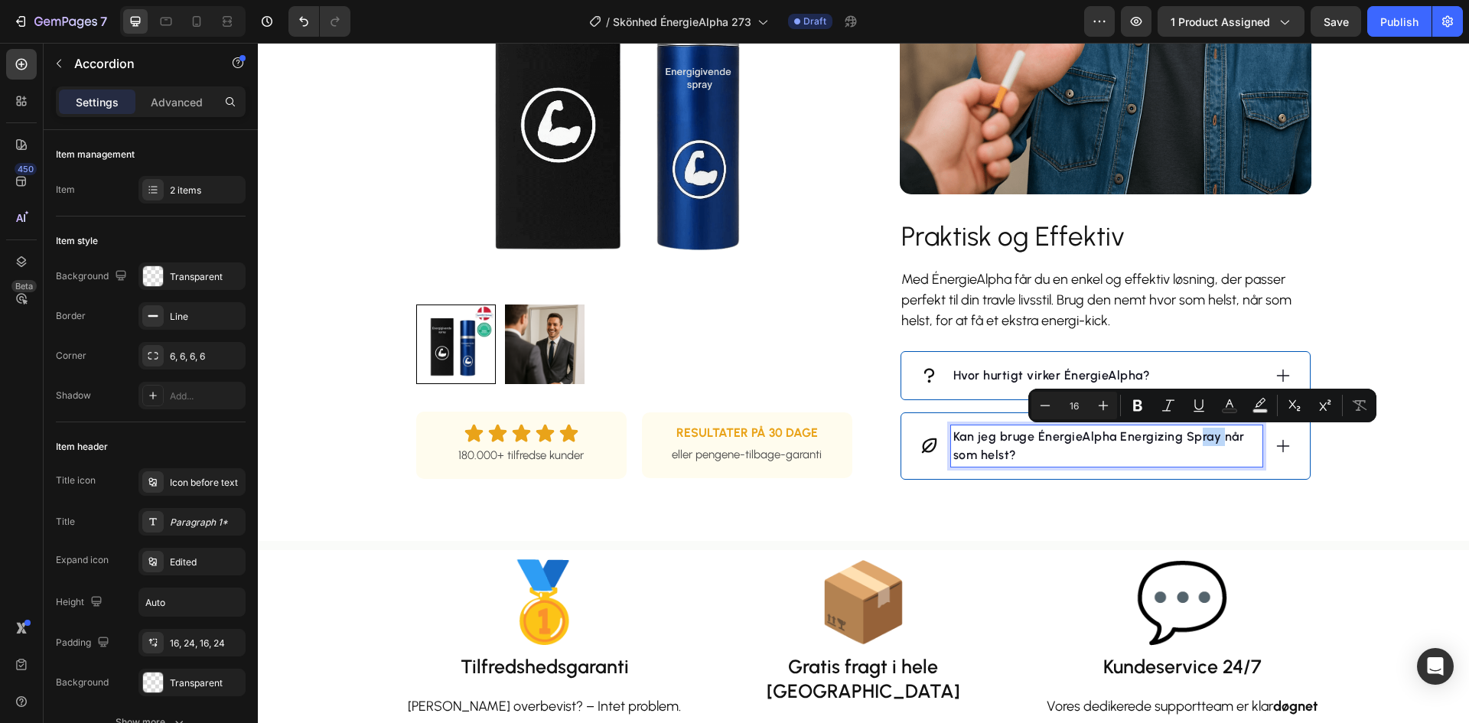
drag, startPoint x: 1199, startPoint y: 436, endPoint x: 1208, endPoint y: 437, distance: 9.2
click at [1200, 436] on p "Kan jeg bruge ÉnergieAlpha Energizing Spray når som helst?" at bounding box center [1107, 446] width 307 height 37
click at [1216, 444] on p "Kan jeg bruge ÉnergieAlpha Energizing Spray når som helst?" at bounding box center [1107, 446] width 307 height 37
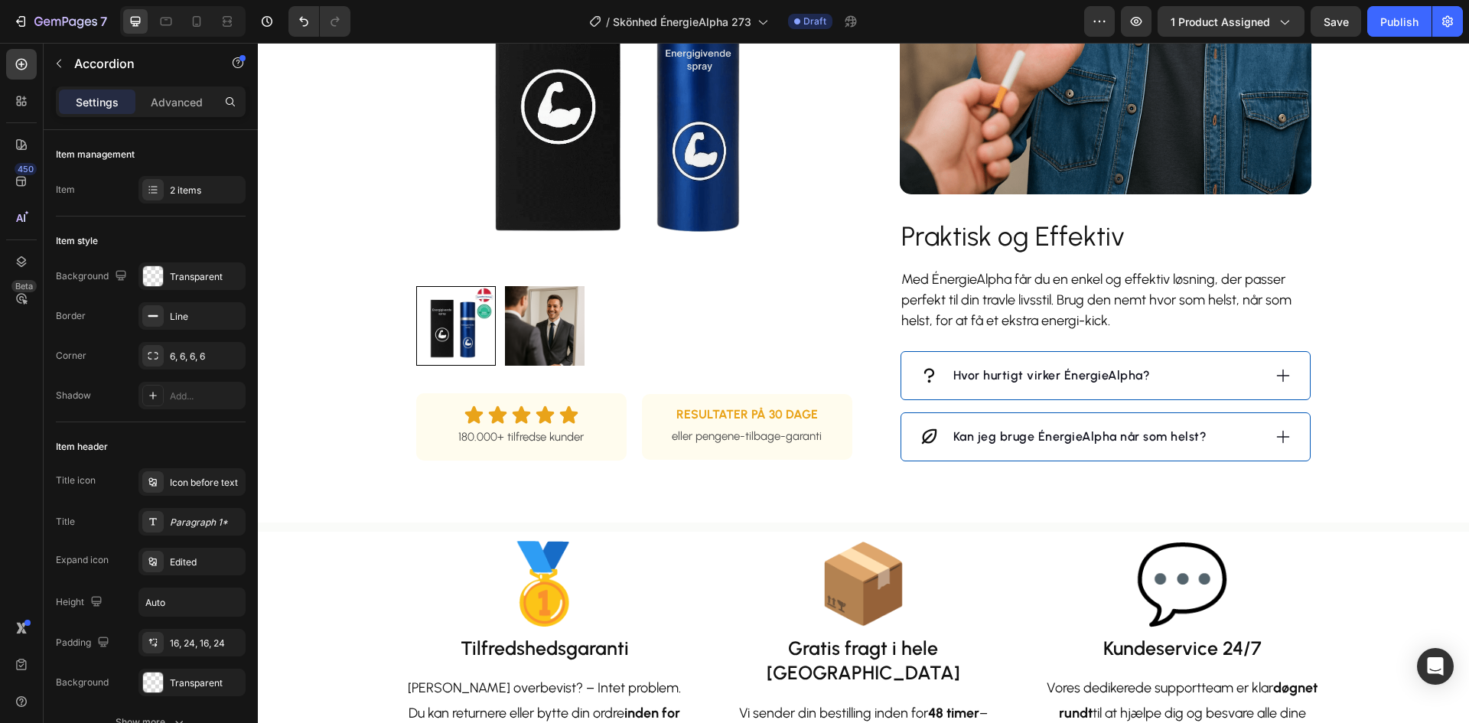
drag, startPoint x: 1284, startPoint y: 435, endPoint x: 1198, endPoint y: 447, distance: 86.5
click at [1283, 435] on icon at bounding box center [1283, 437] width 17 height 17
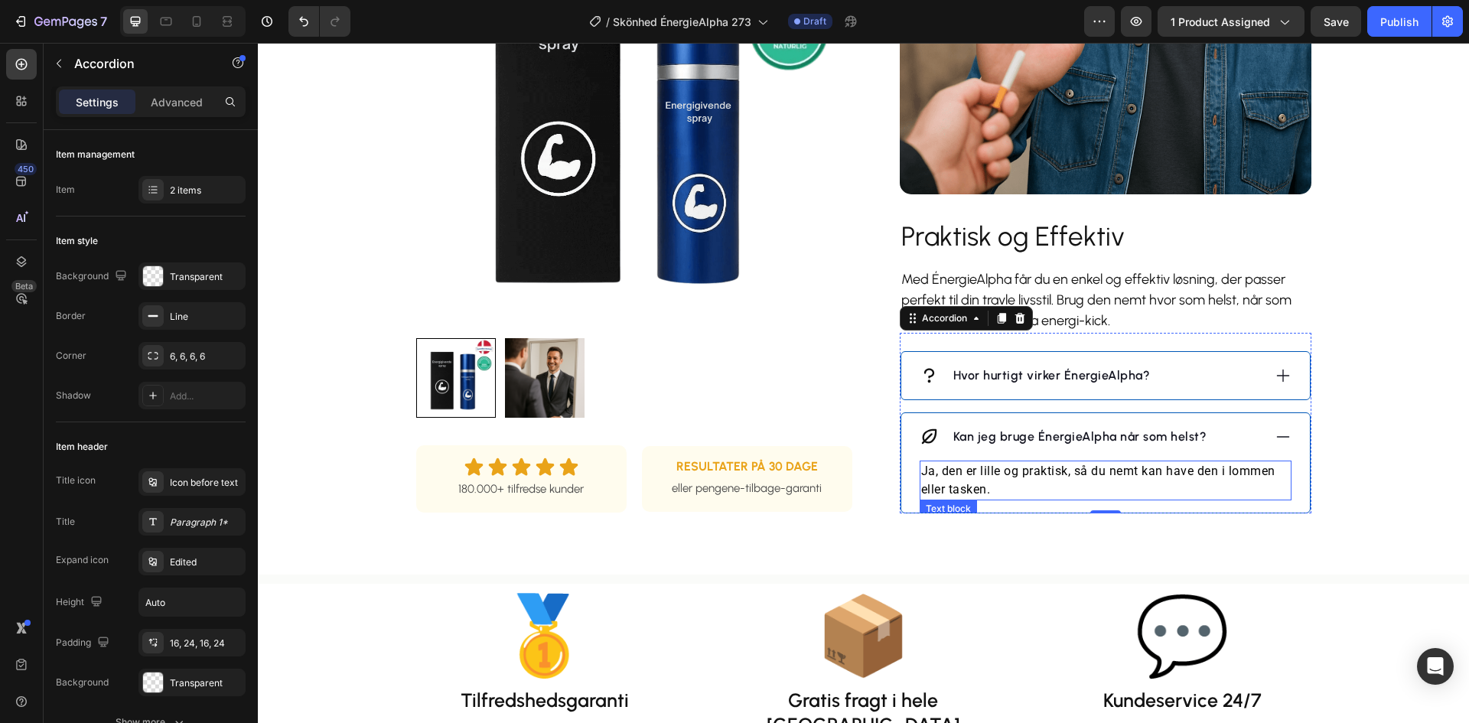
click at [1026, 467] on p "Ja, den er lille og praktisk, så du nemt kan have den i lommen eller tasken." at bounding box center [1105, 480] width 369 height 37
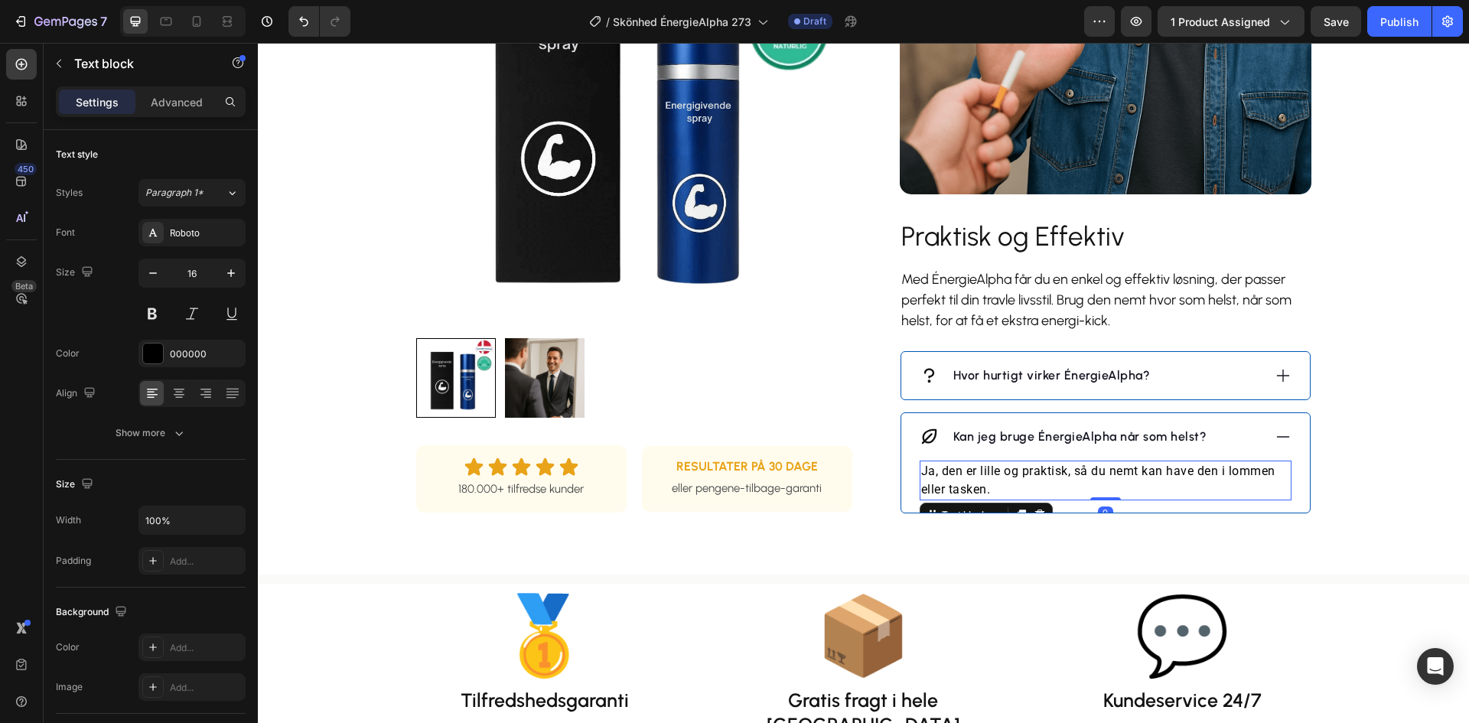
click at [1026, 467] on p "Ja, den er lille og praktisk, så du nemt kan have den i lommen eller tasken." at bounding box center [1105, 480] width 369 height 37
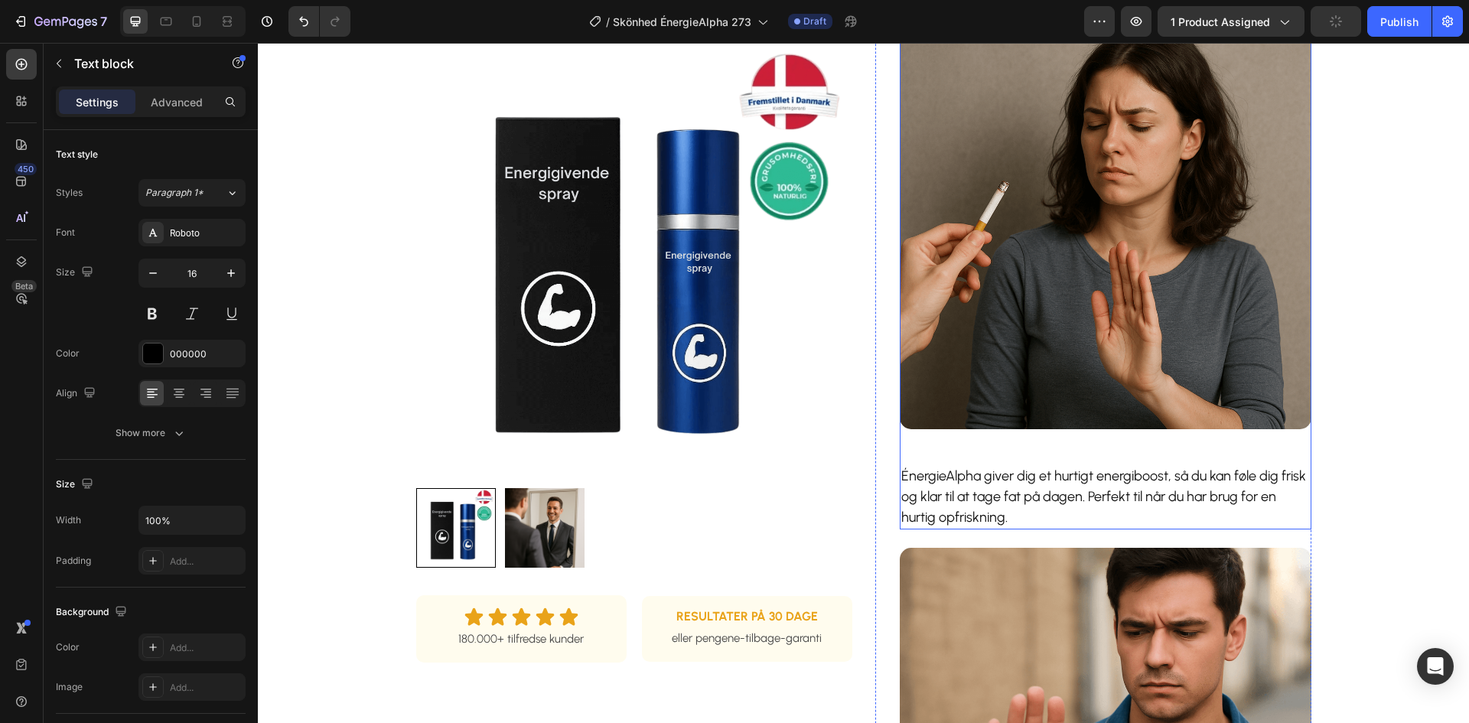
scroll to position [383, 0]
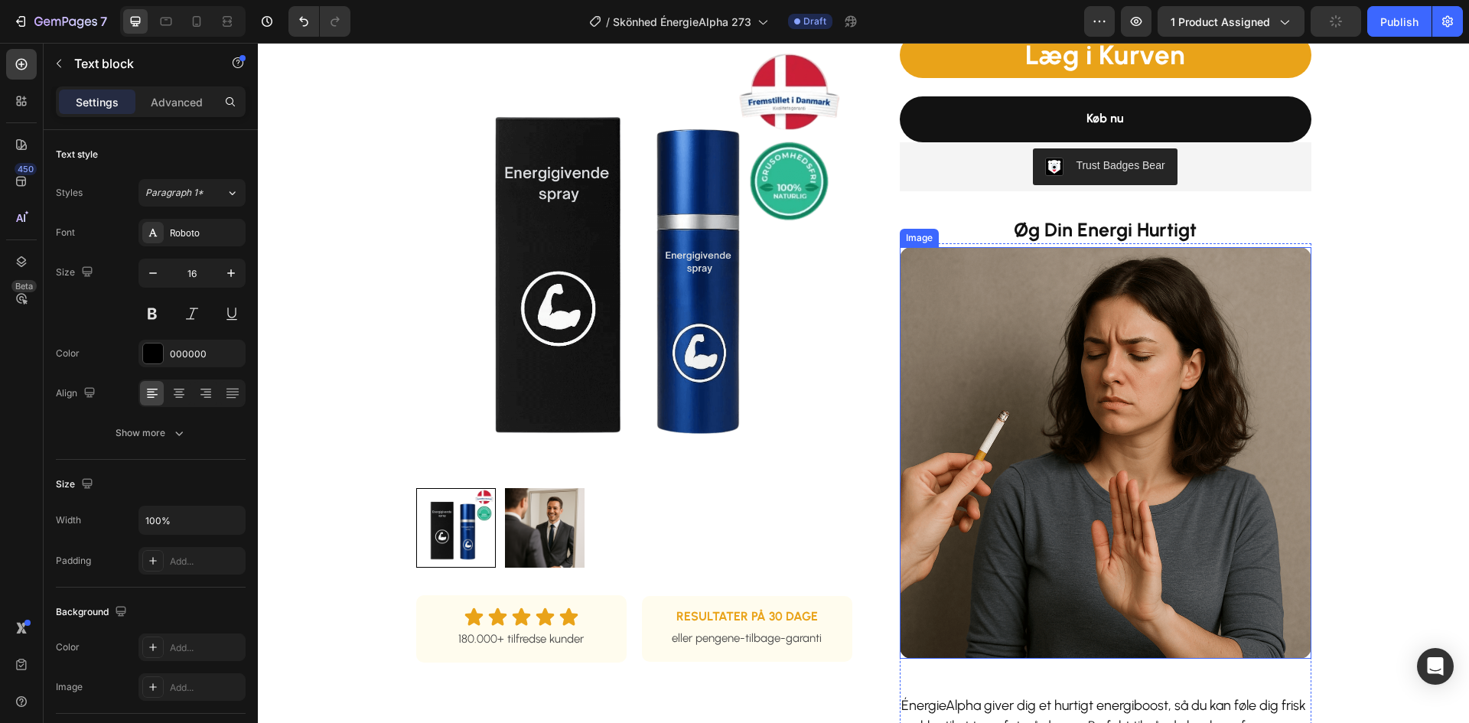
click at [1062, 364] on img at bounding box center [1106, 453] width 412 height 412
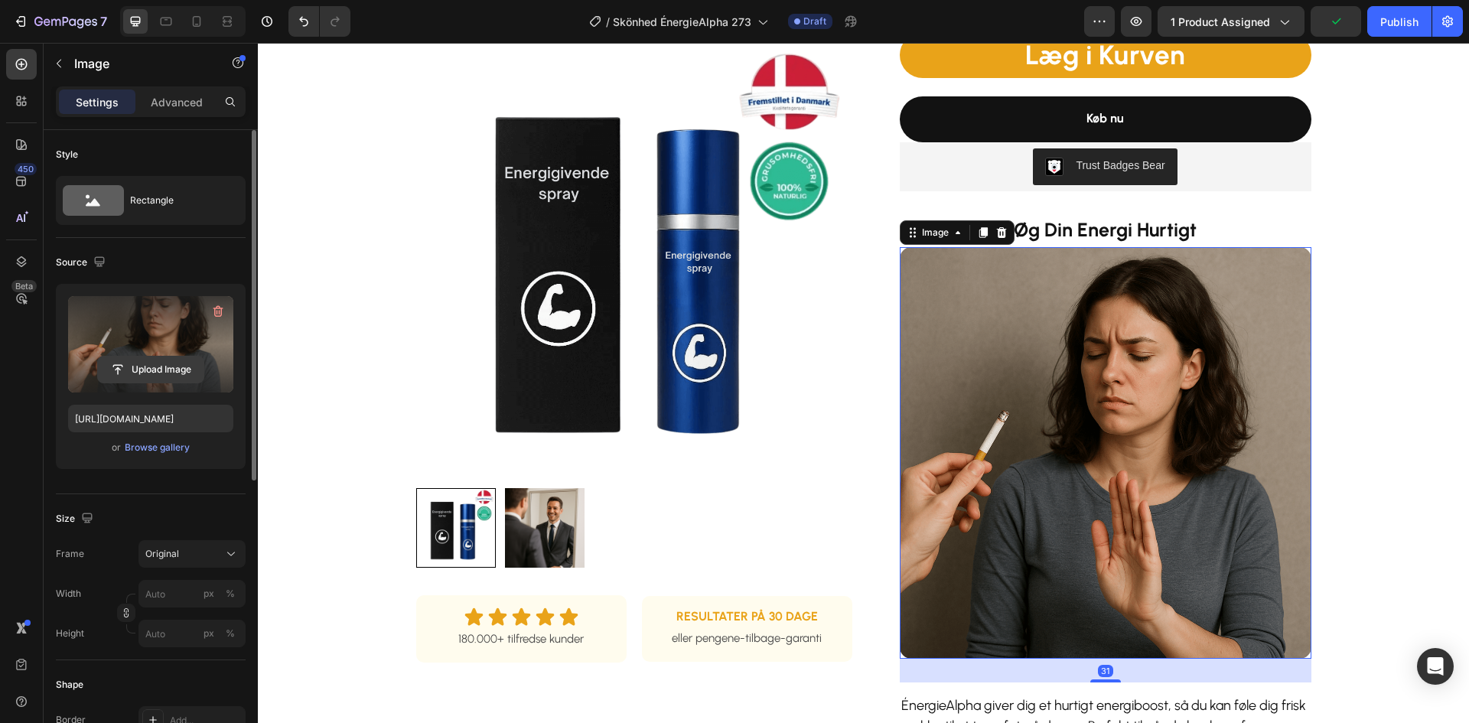
click at [154, 374] on input "file" at bounding box center [151, 370] width 106 height 26
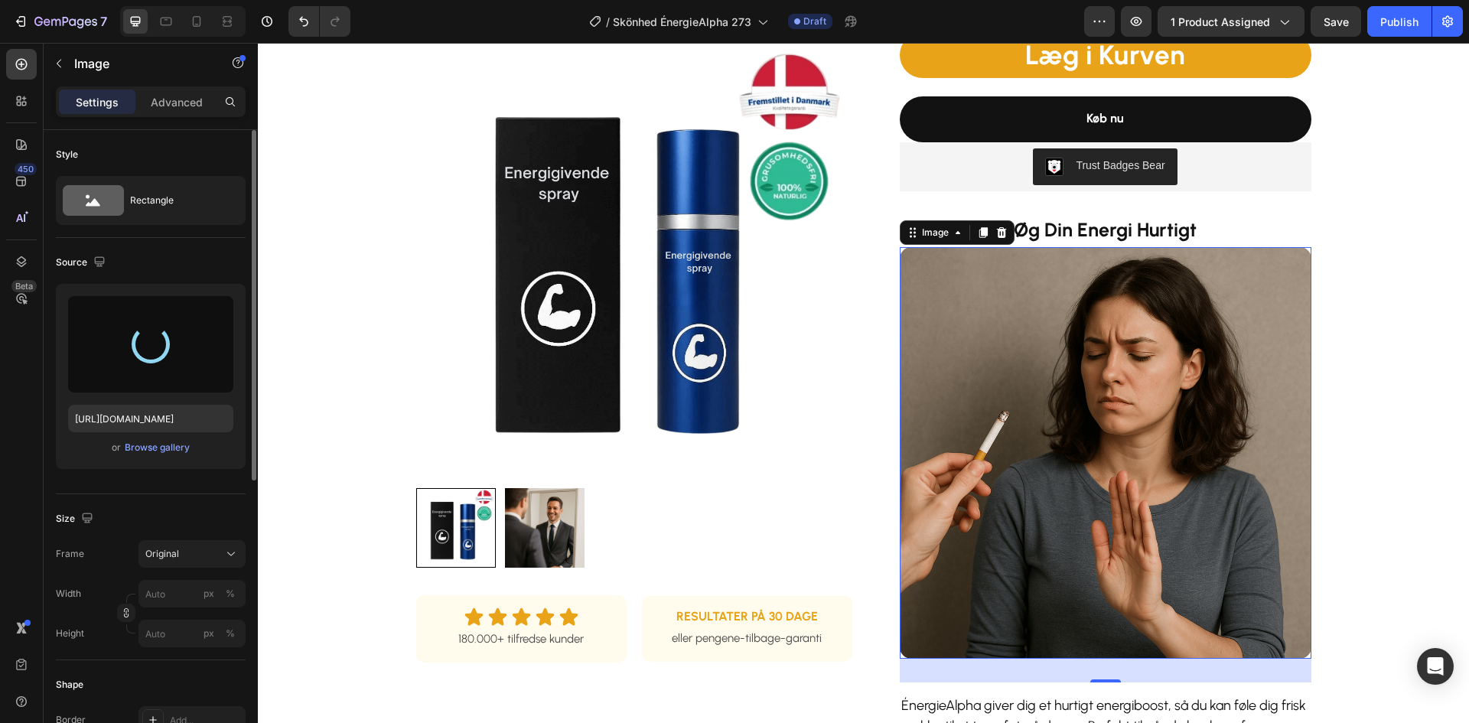
type input "[URL][DOMAIN_NAME]"
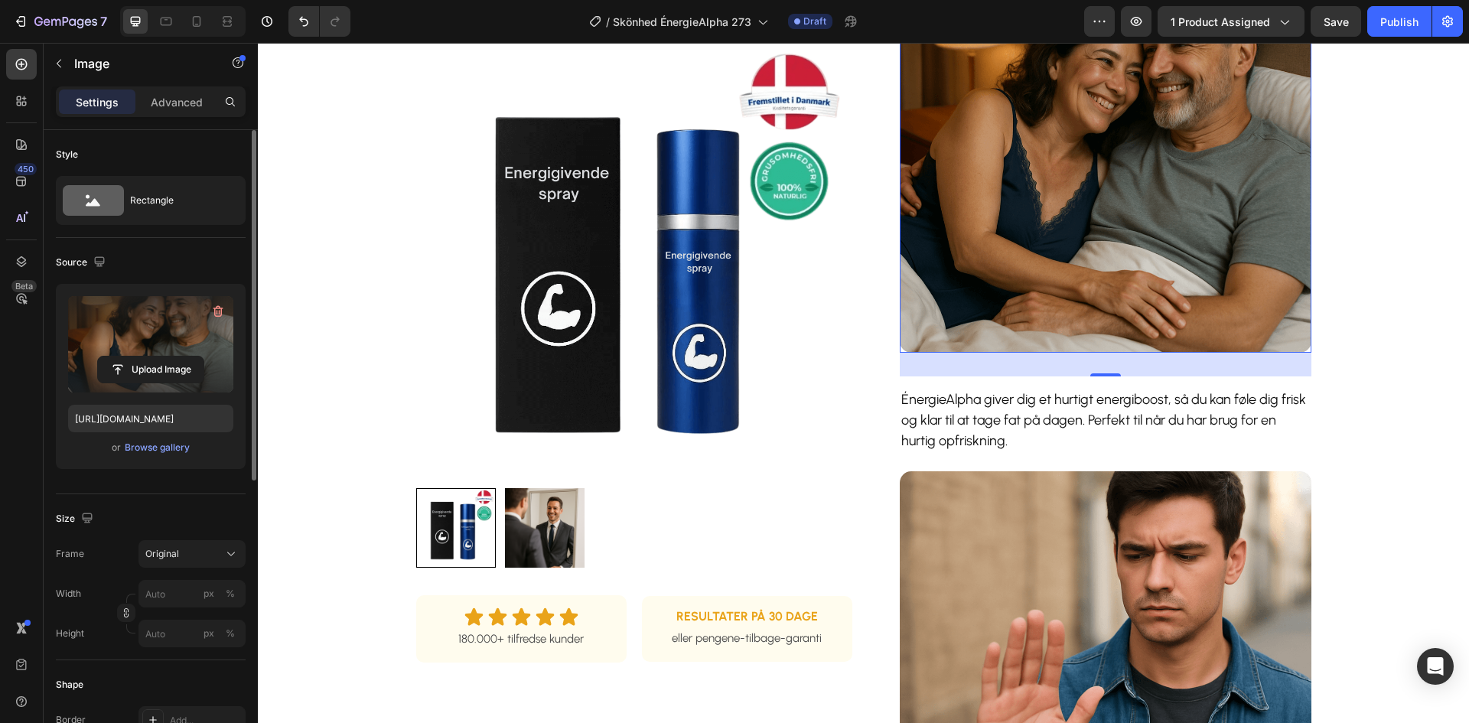
scroll to position [918, 0]
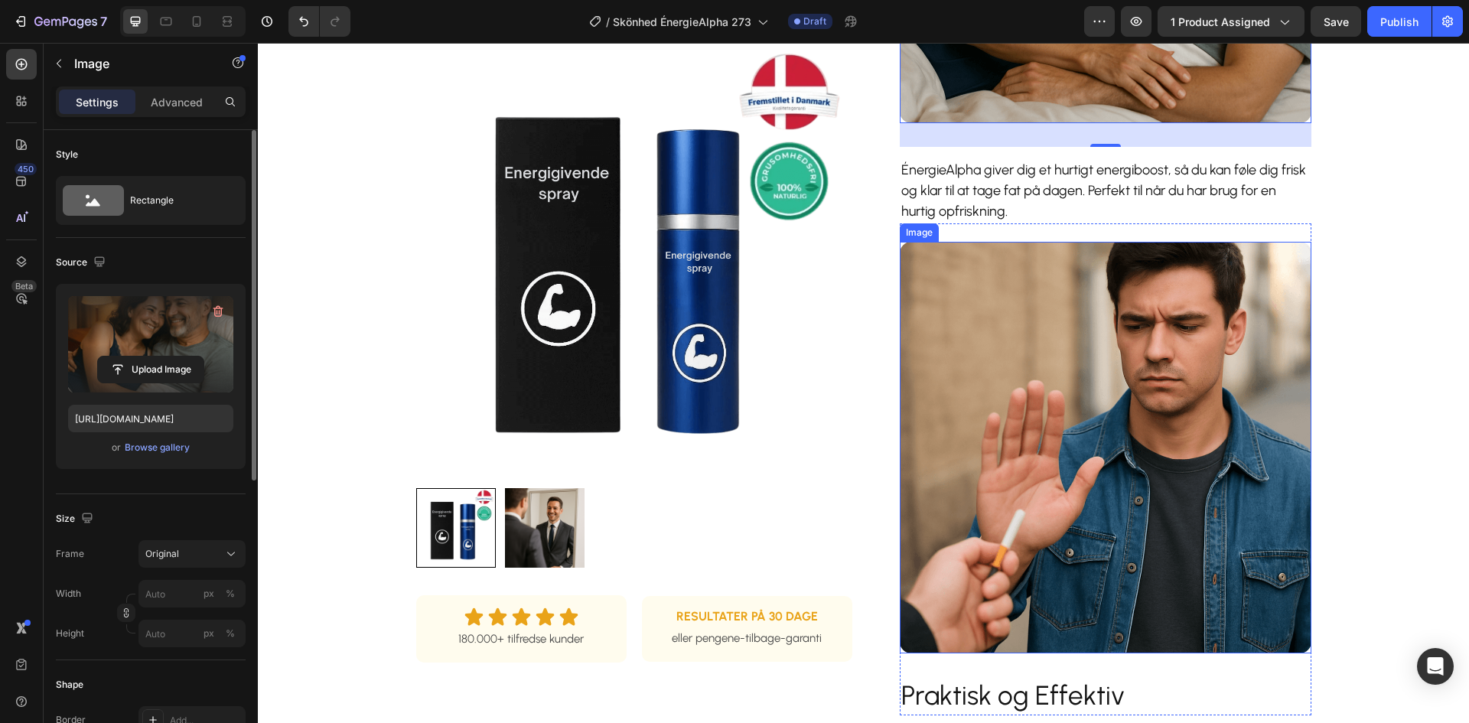
click at [1071, 341] on img at bounding box center [1106, 448] width 412 height 412
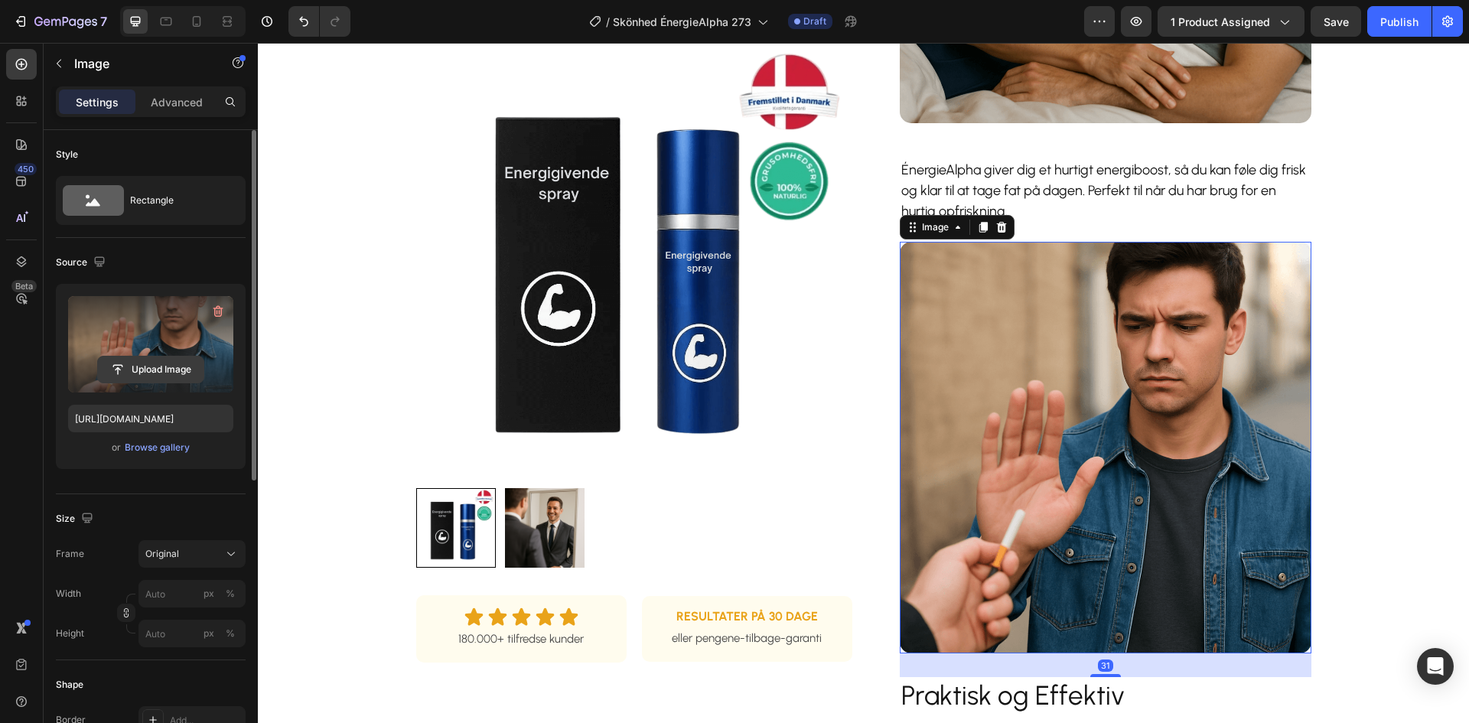
click at [166, 368] on input "file" at bounding box center [151, 370] width 106 height 26
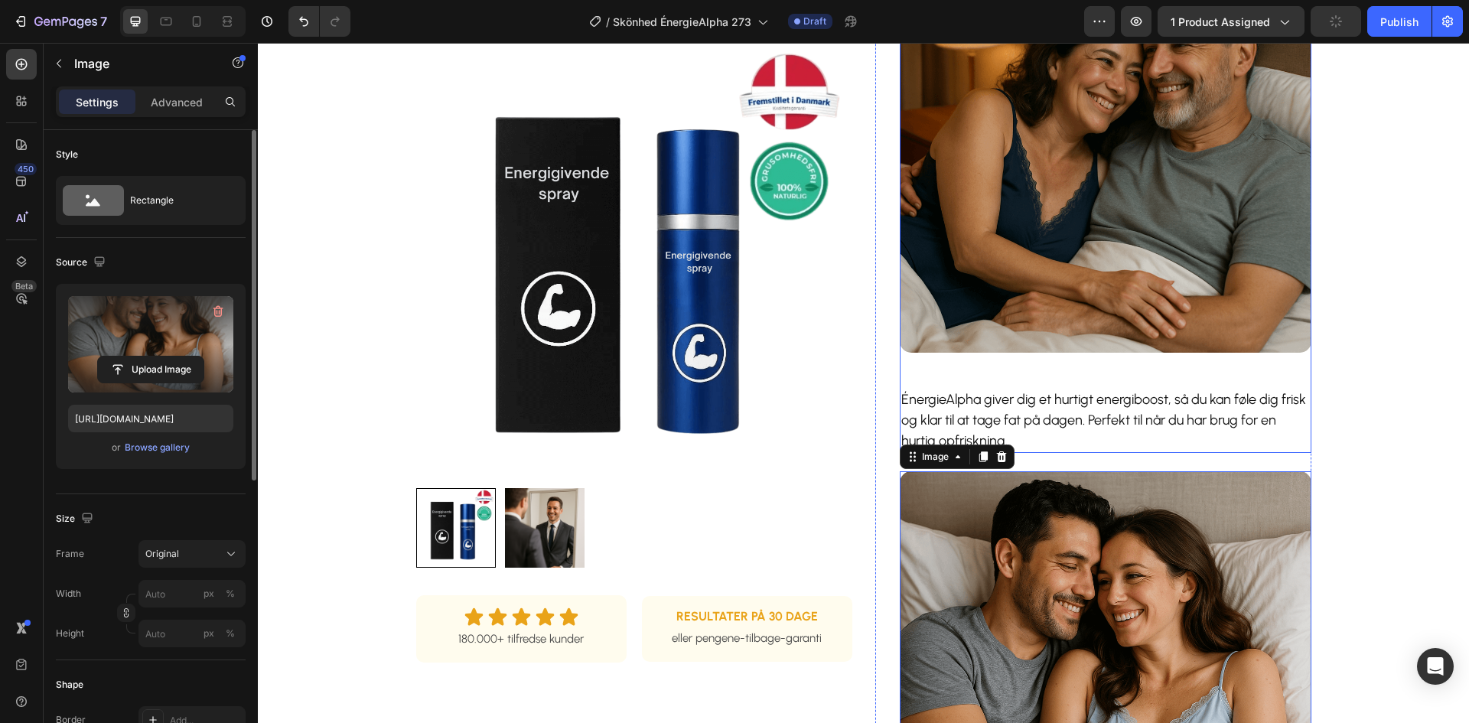
scroll to position [459, 0]
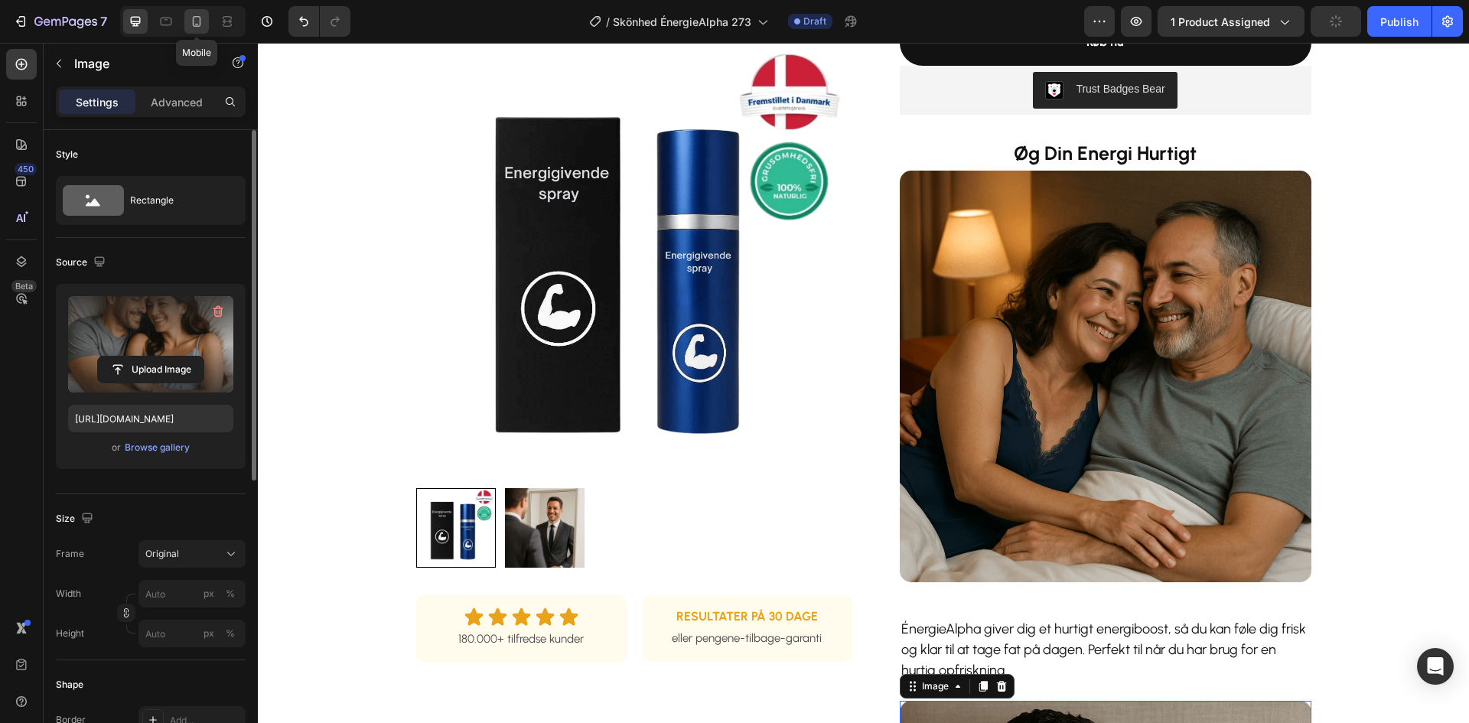
click at [201, 24] on icon at bounding box center [197, 21] width 8 height 11
type input "[URL][DOMAIN_NAME]"
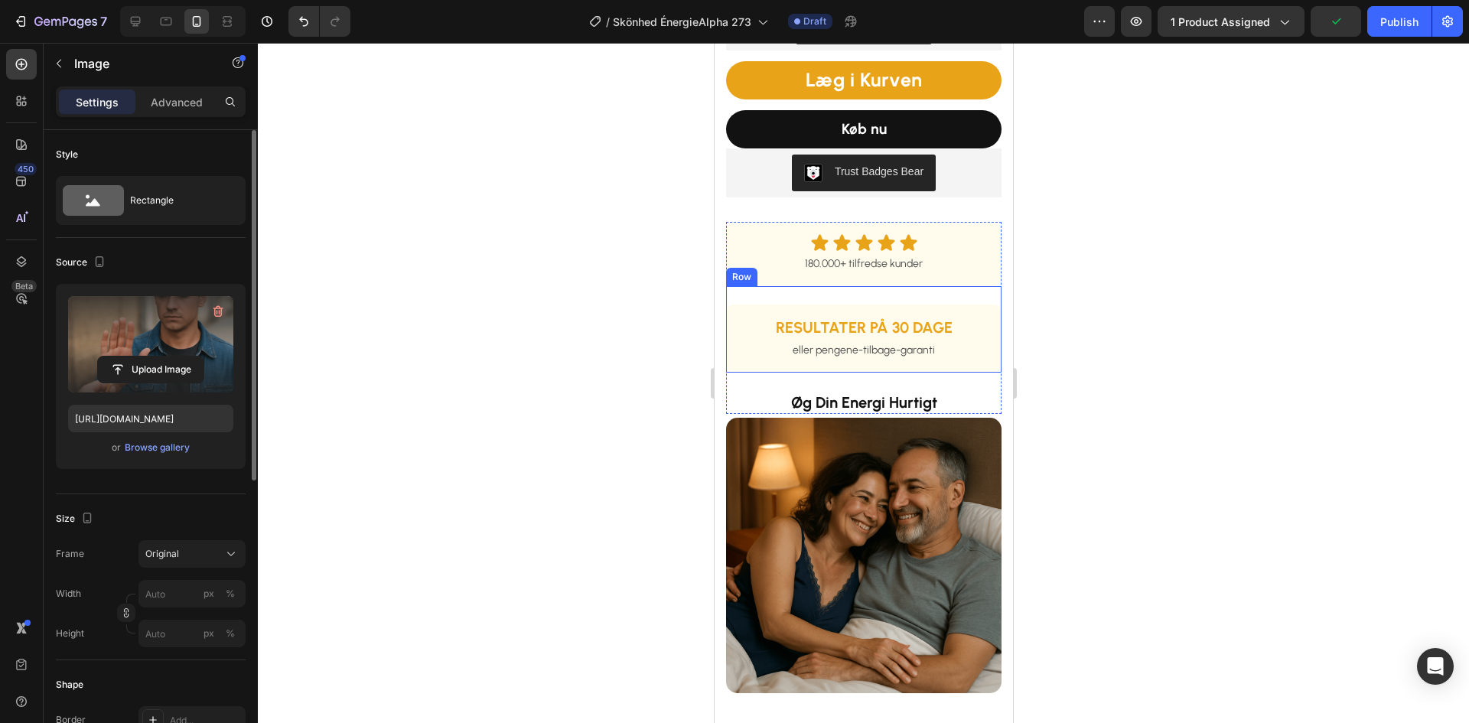
scroll to position [911, 0]
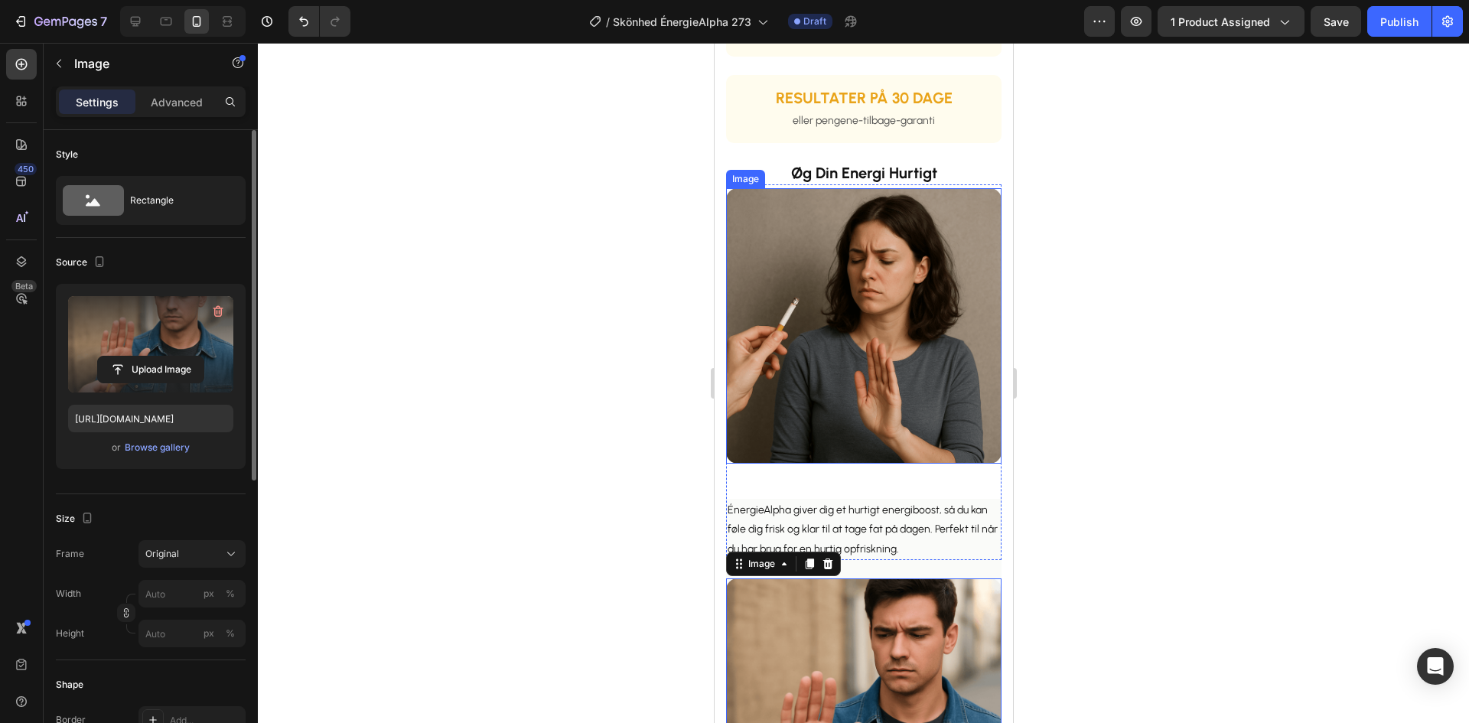
click at [820, 280] on img at bounding box center [864, 326] width 276 height 276
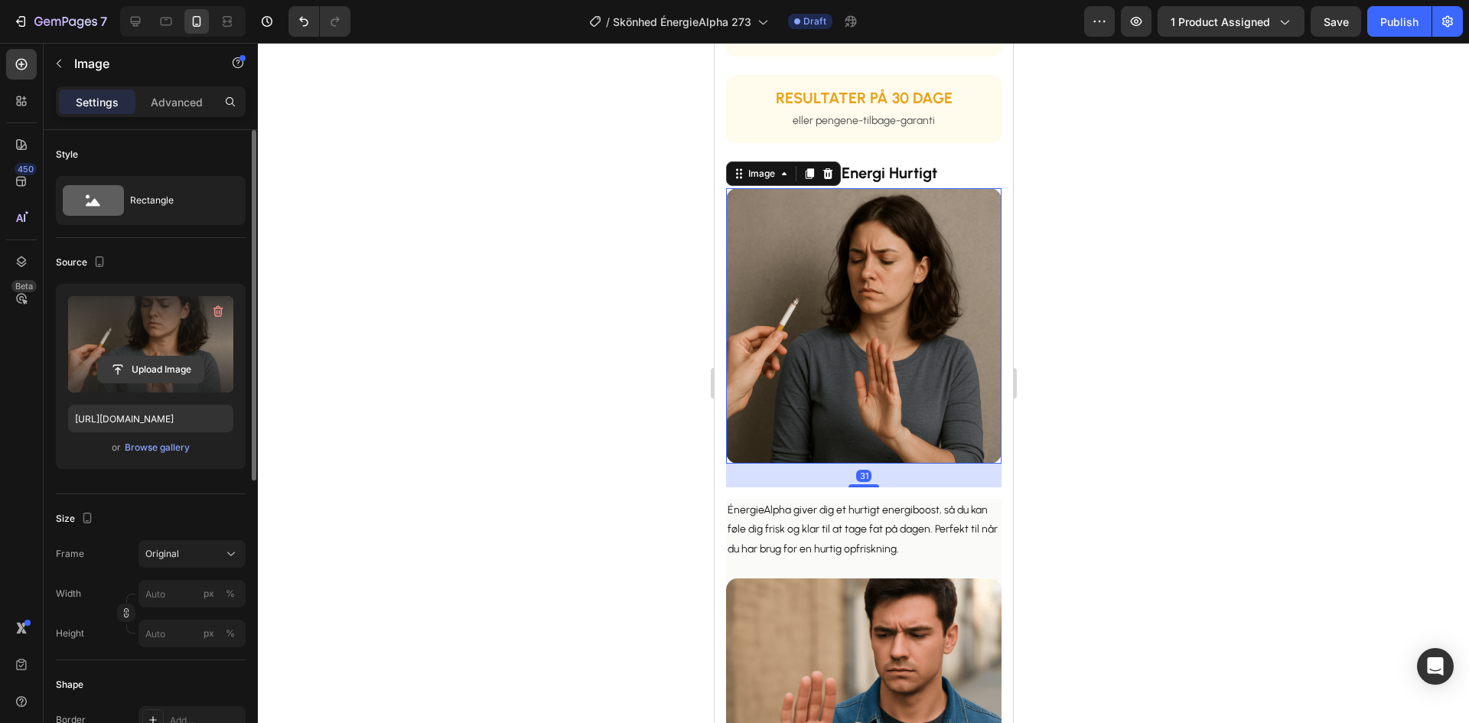
click at [168, 365] on input "file" at bounding box center [151, 370] width 106 height 26
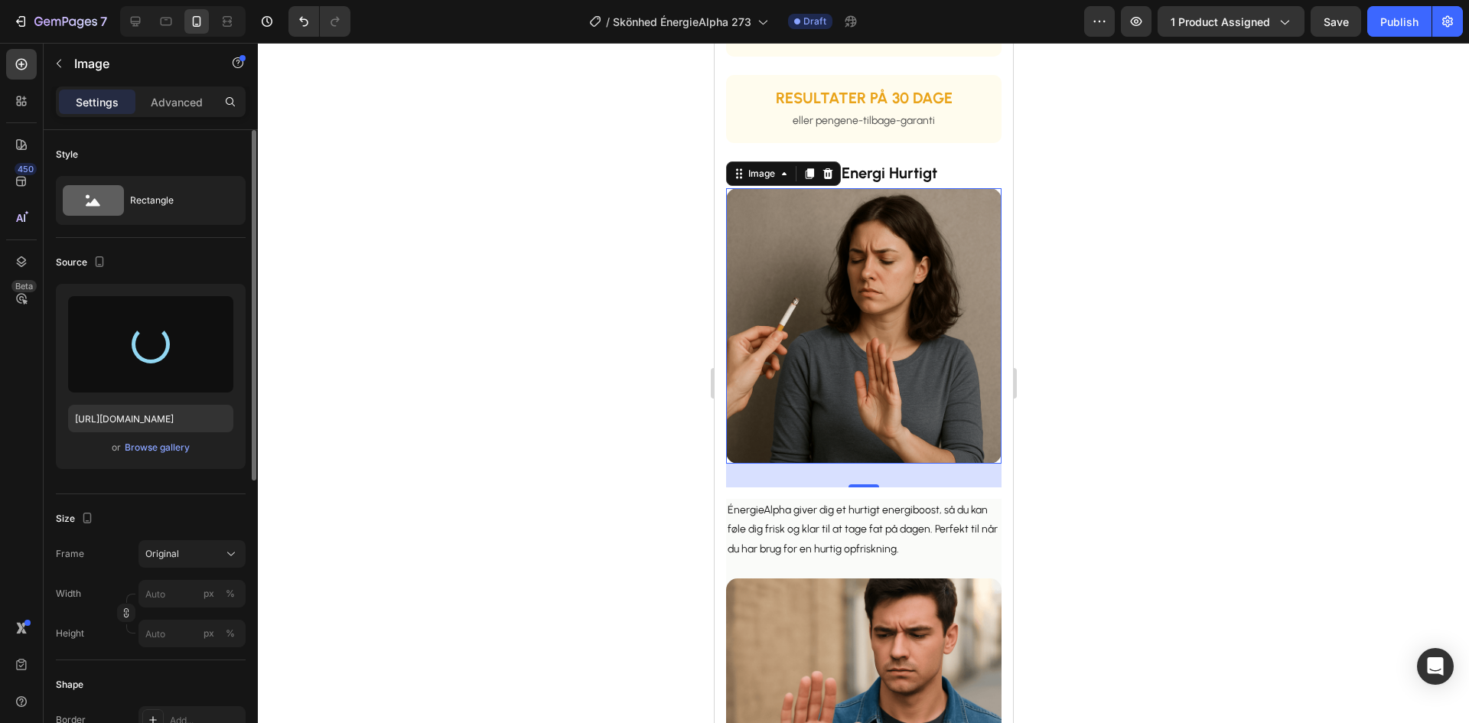
type input "[URL][DOMAIN_NAME]"
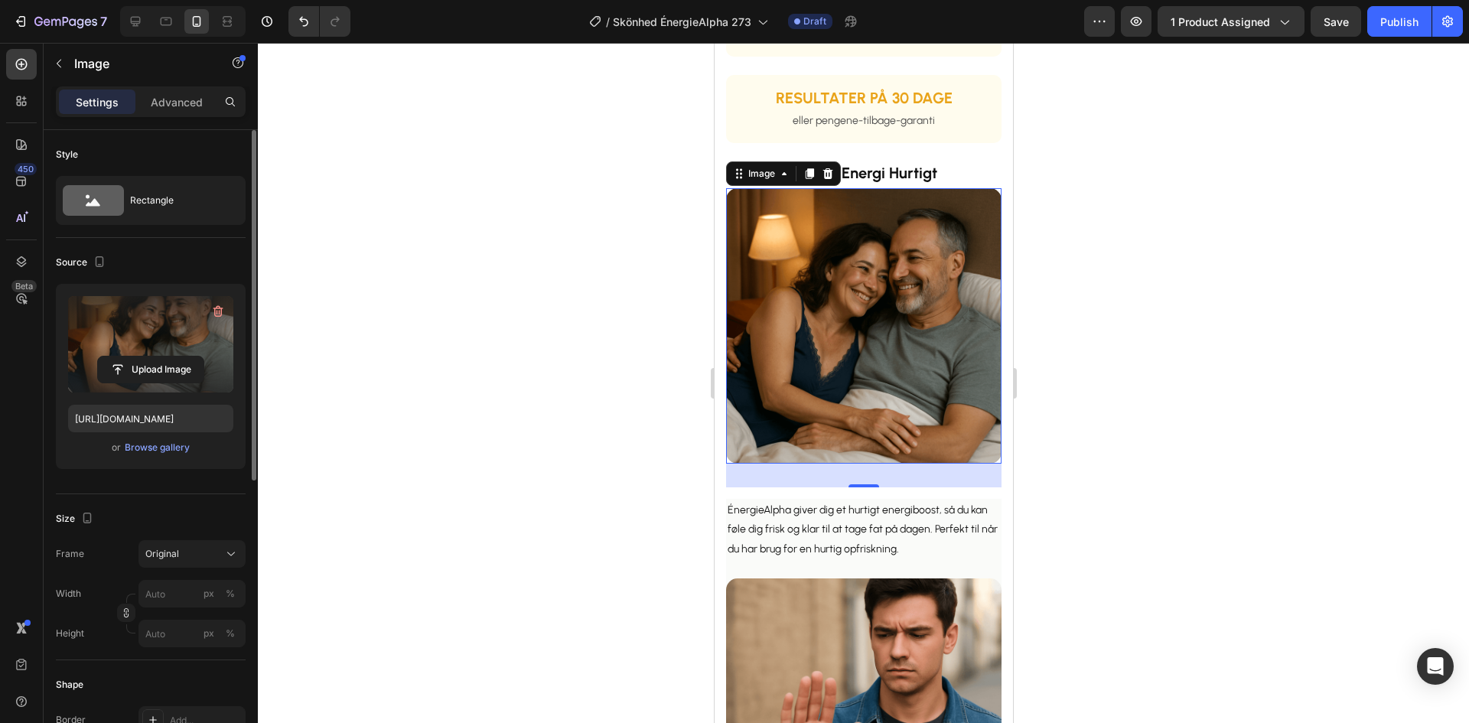
scroll to position [1218, 0]
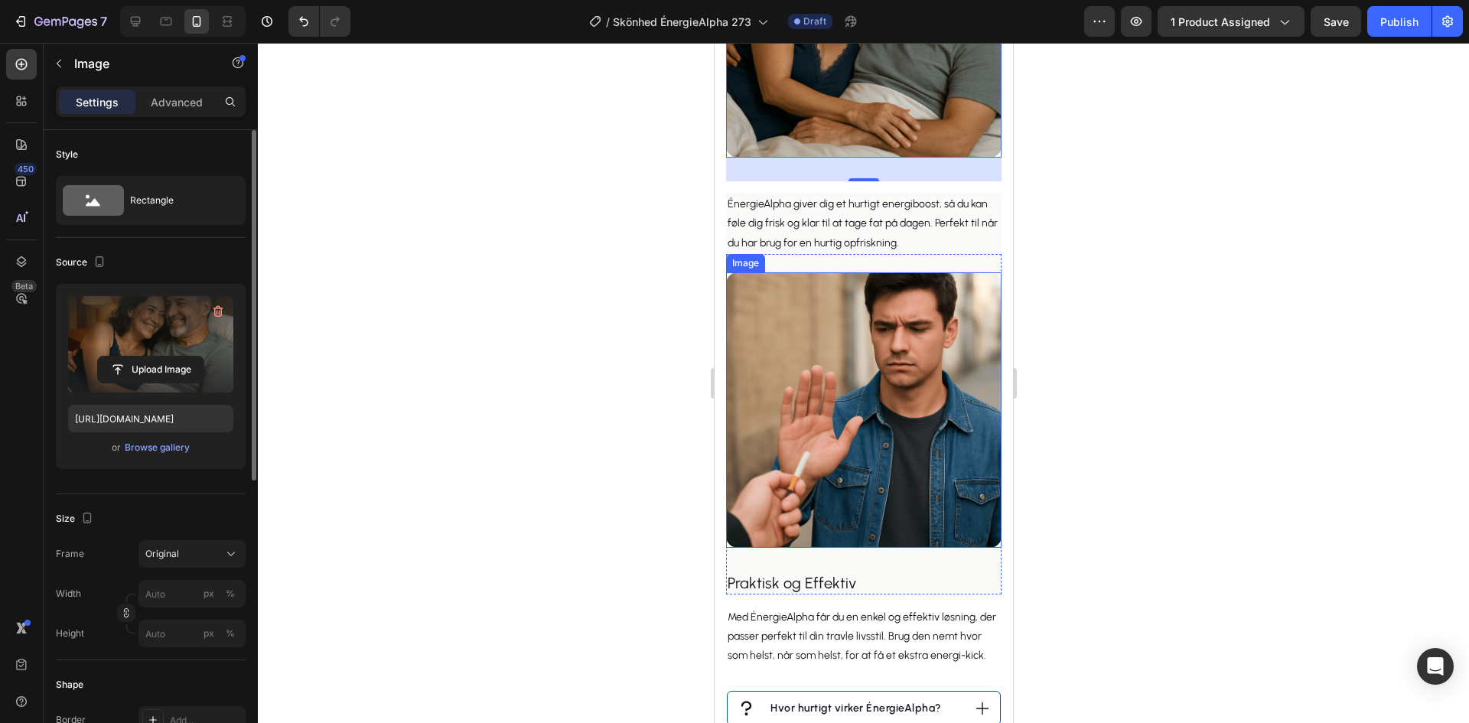
click at [900, 345] on img at bounding box center [864, 410] width 276 height 276
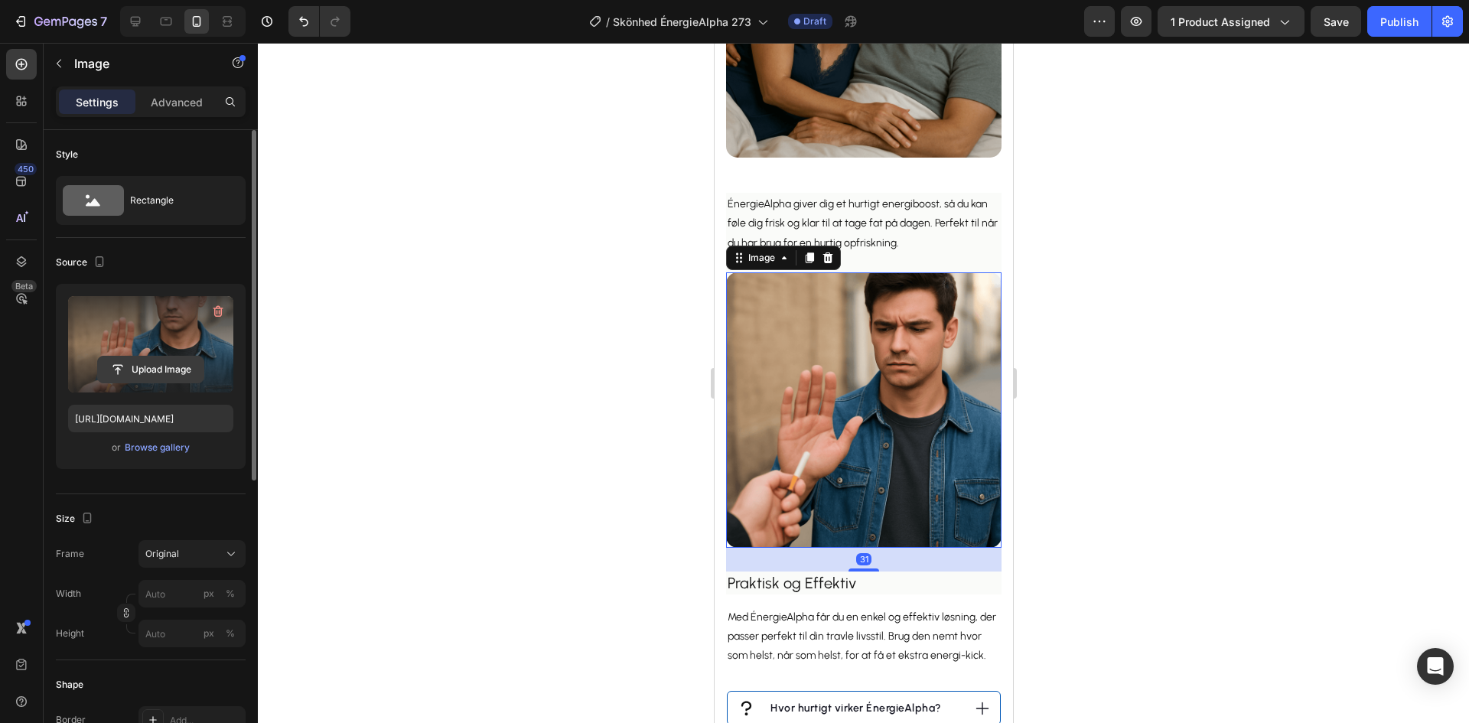
click at [170, 371] on input "file" at bounding box center [151, 370] width 106 height 26
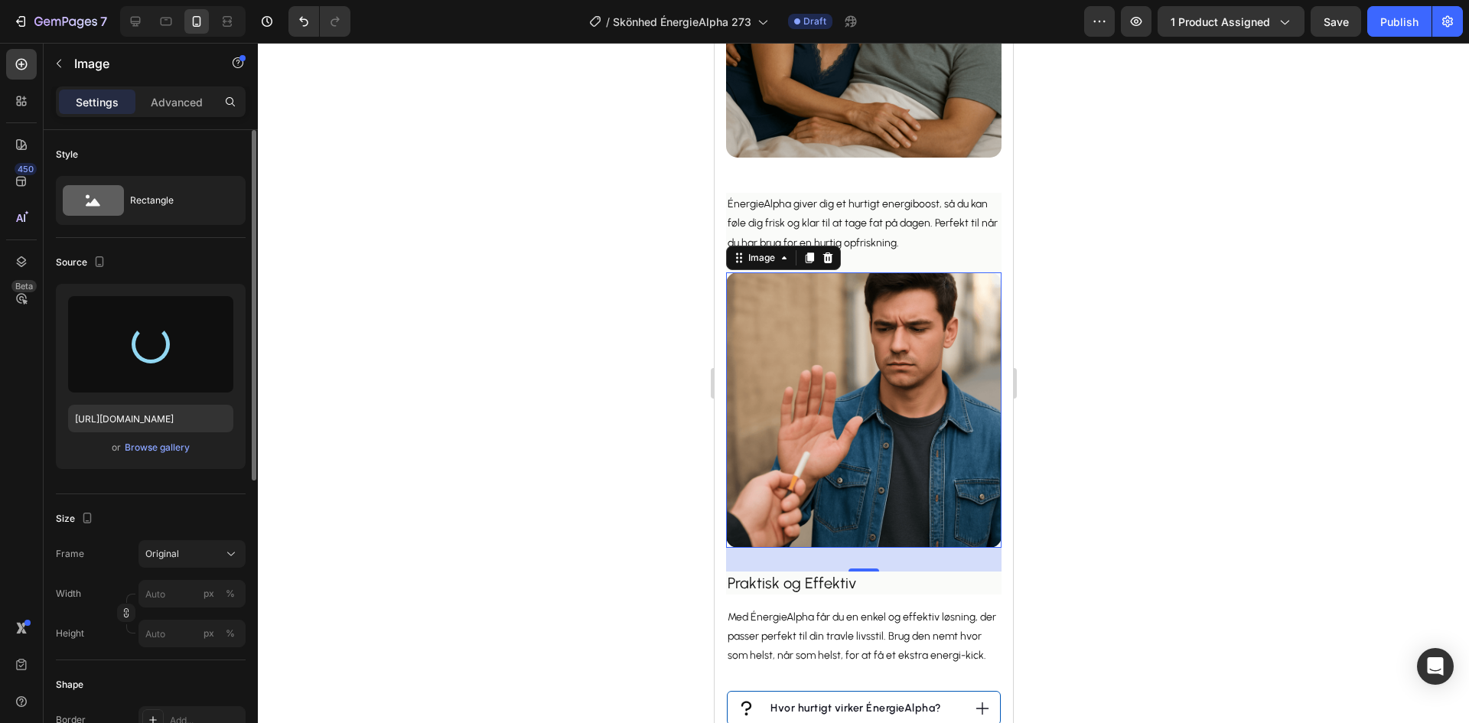
type input "[URL][DOMAIN_NAME]"
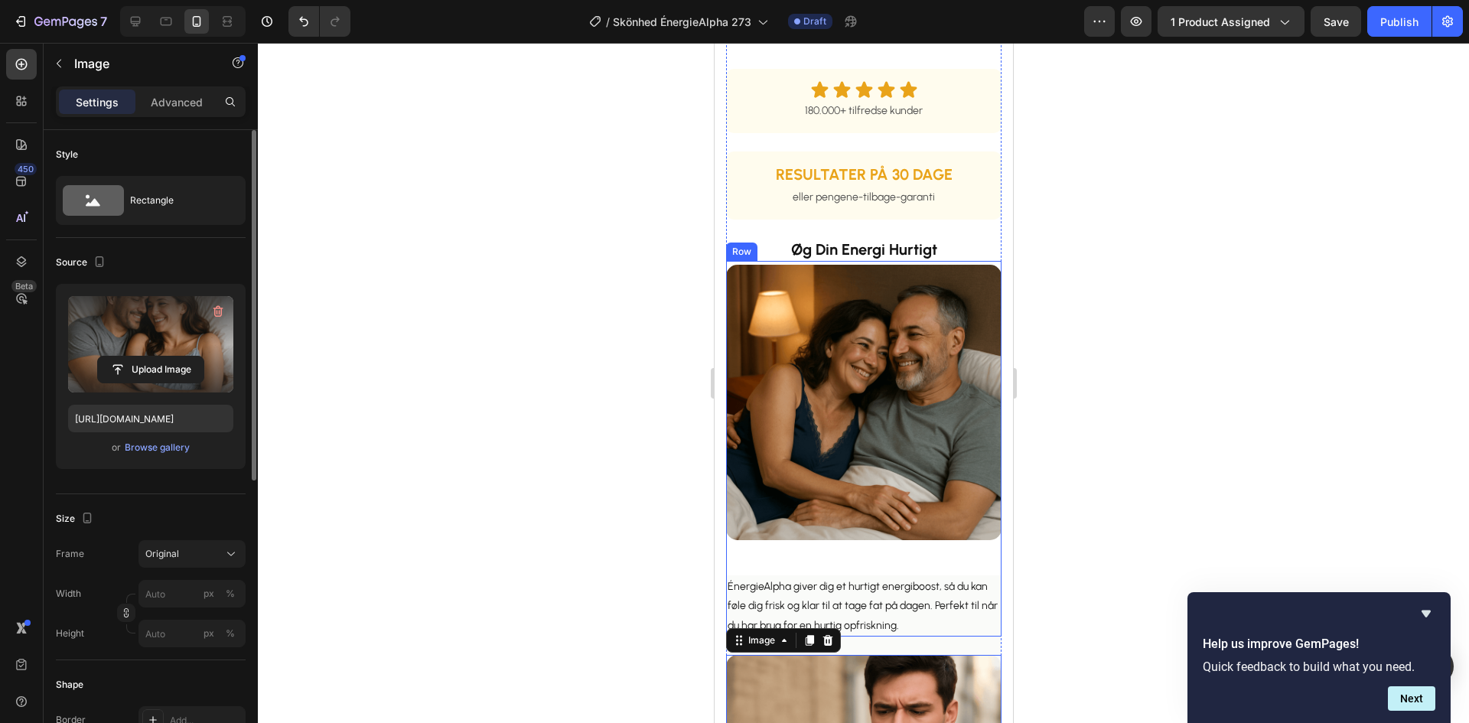
scroll to position [758, 0]
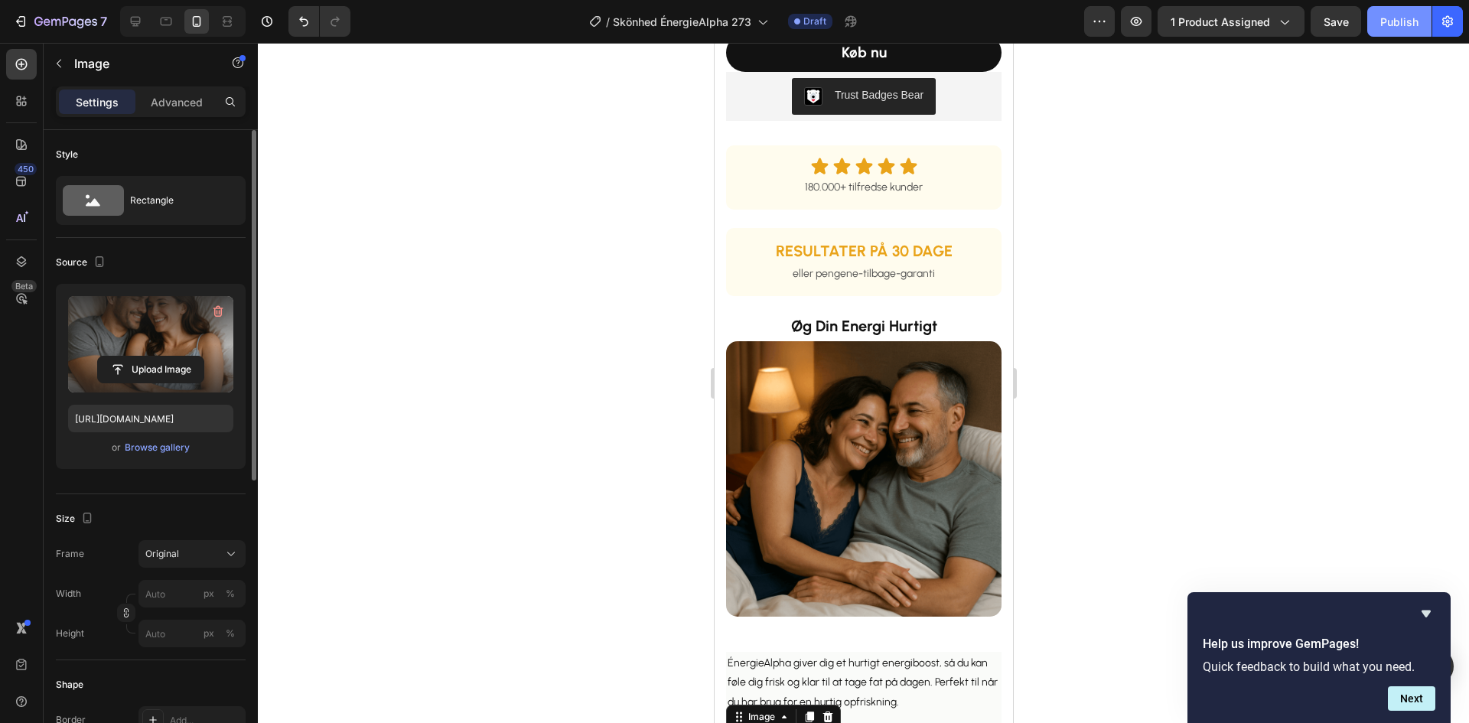
click at [1391, 21] on div "Publish" at bounding box center [1400, 22] width 38 height 16
